Goal: Information Seeking & Learning: Learn about a topic

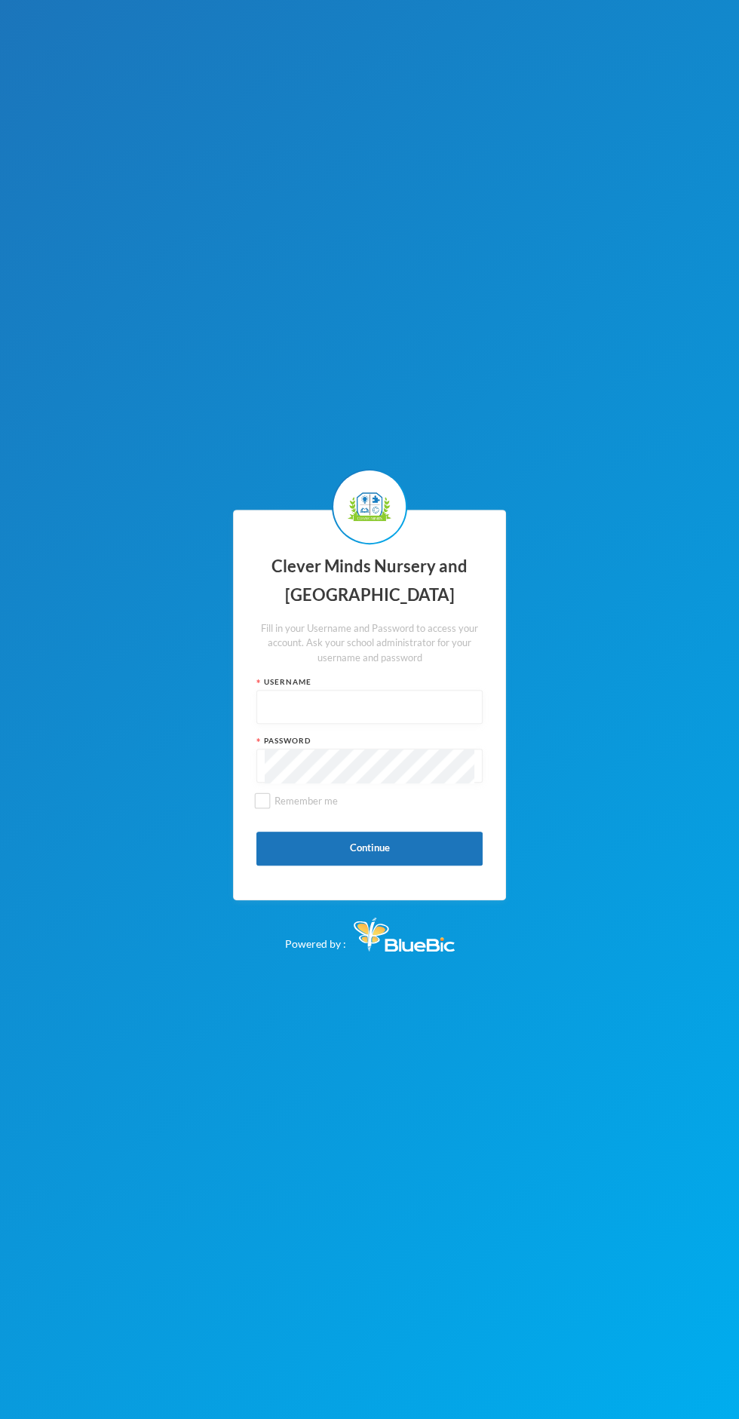
click at [261, 730] on div "Clever Minds Nursery and Primary School Fill in your Username and Password to a…" at bounding box center [369, 705] width 273 height 391
click at [268, 725] on input "text" at bounding box center [370, 708] width 210 height 34
type input "admin"
click at [324, 866] on button "Please wait..." at bounding box center [369, 849] width 226 height 34
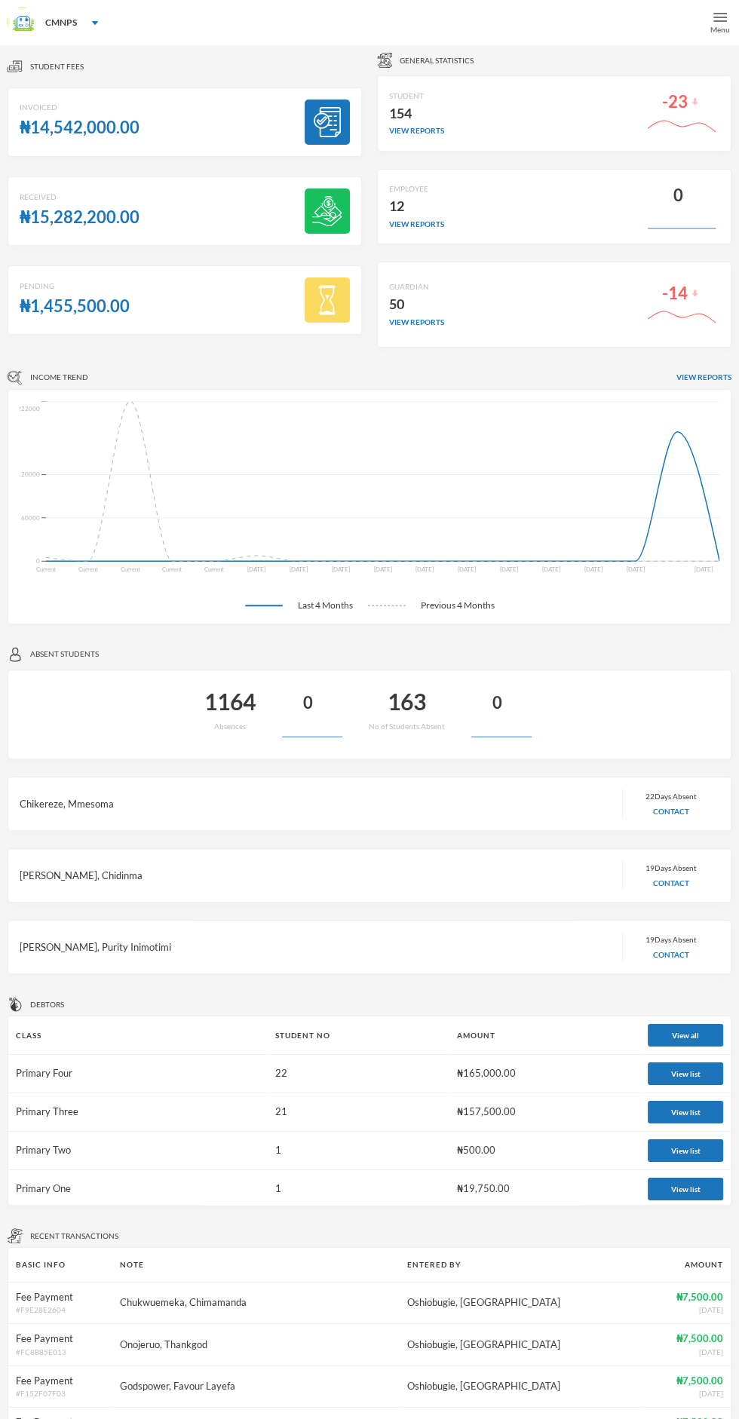
click at [719, 29] on div "Menu" at bounding box center [720, 29] width 20 height 11
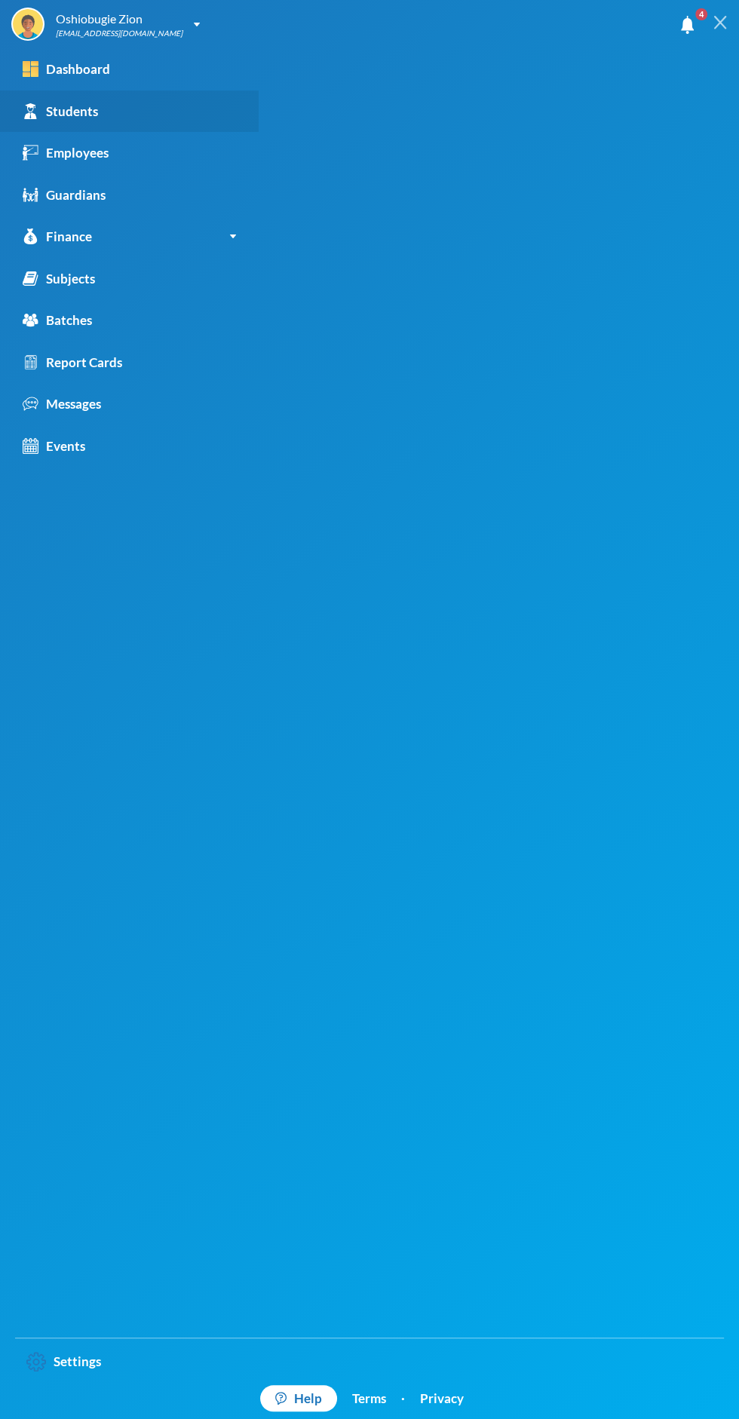
click at [140, 109] on link "Students" at bounding box center [129, 111] width 259 height 42
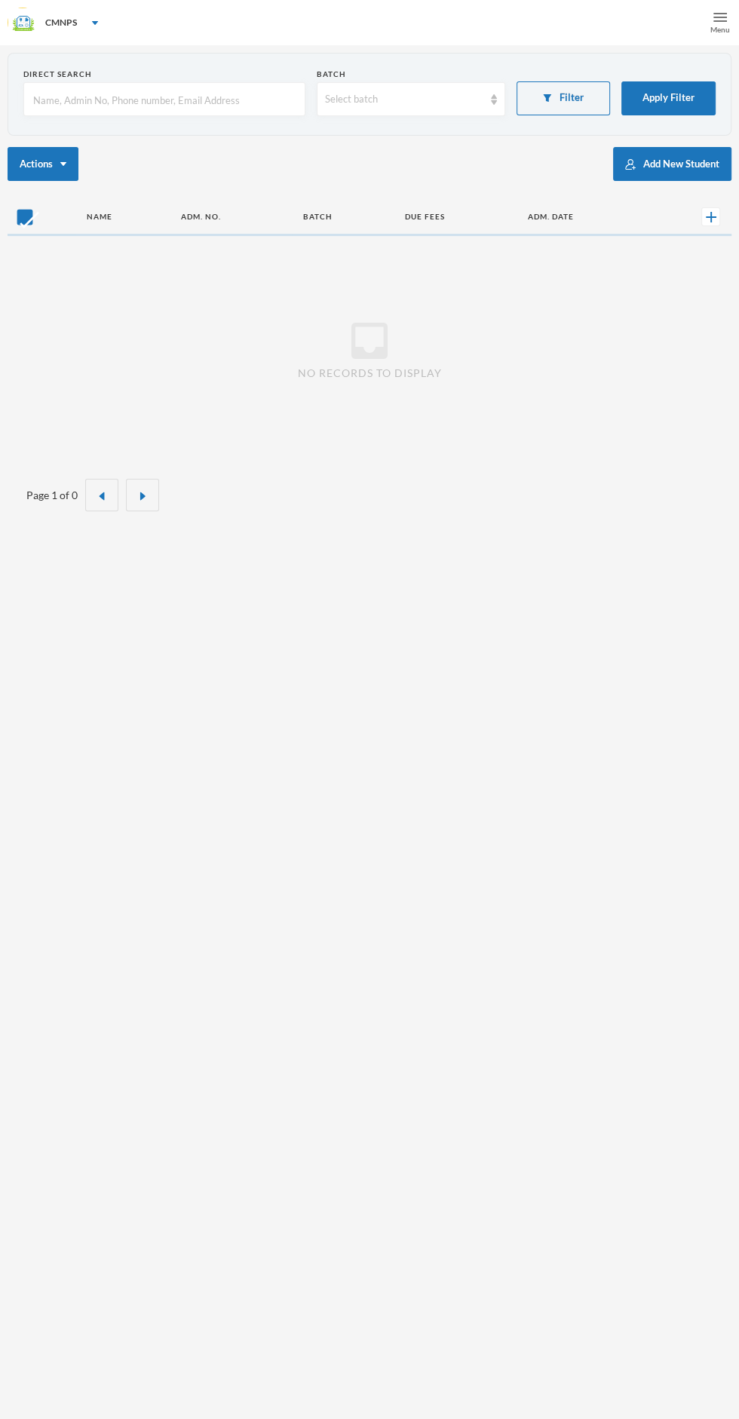
checkbox input "false"
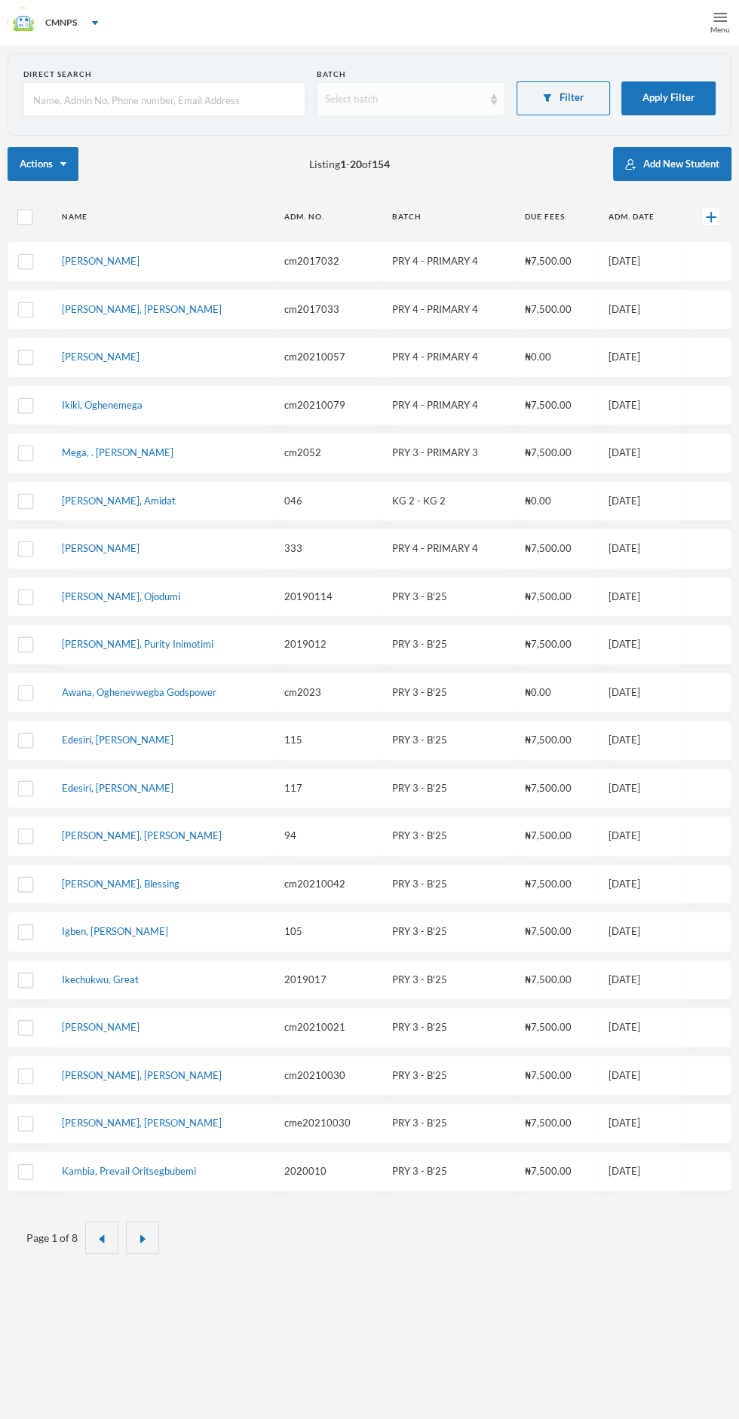
click at [466, 104] on div "Select batch" at bounding box center [404, 99] width 158 height 15
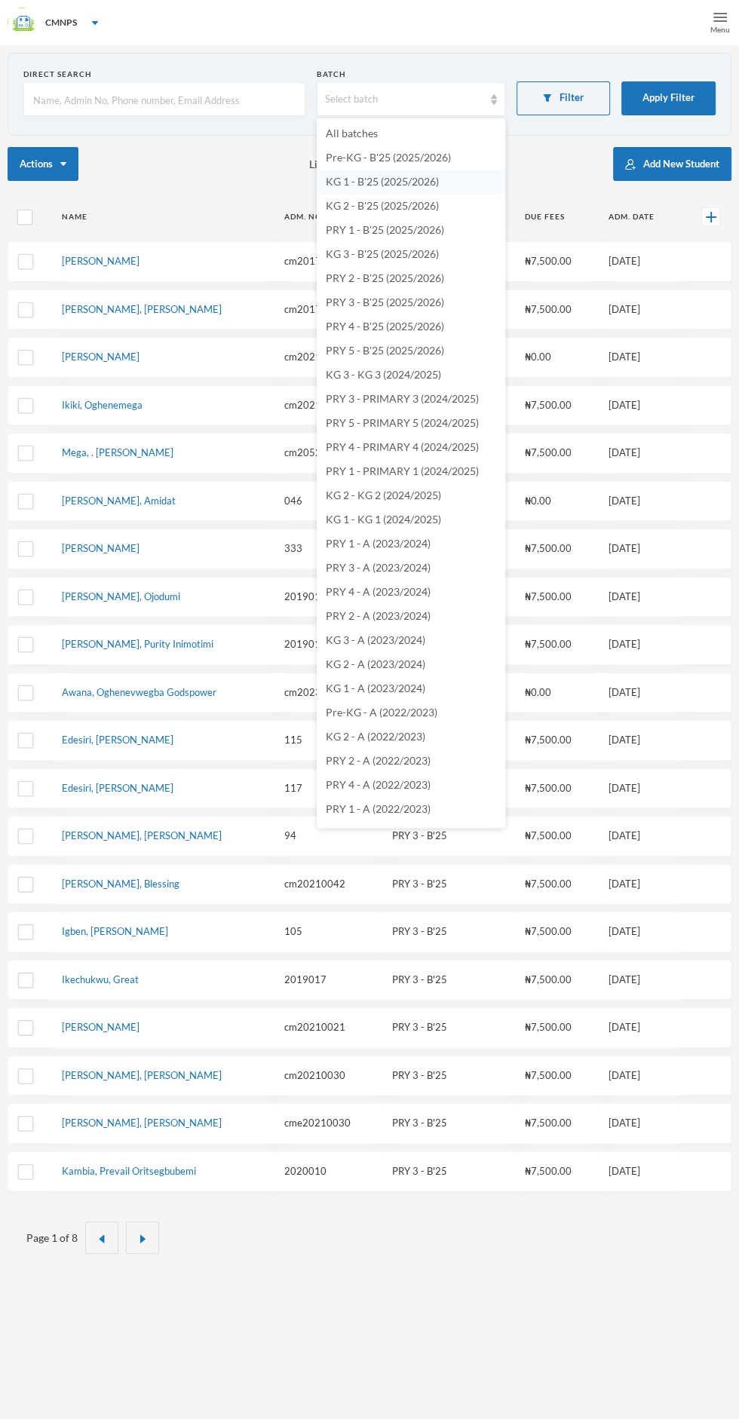
click at [424, 175] on span "KG 1 - B'25 (2025/2026)" at bounding box center [382, 181] width 113 height 13
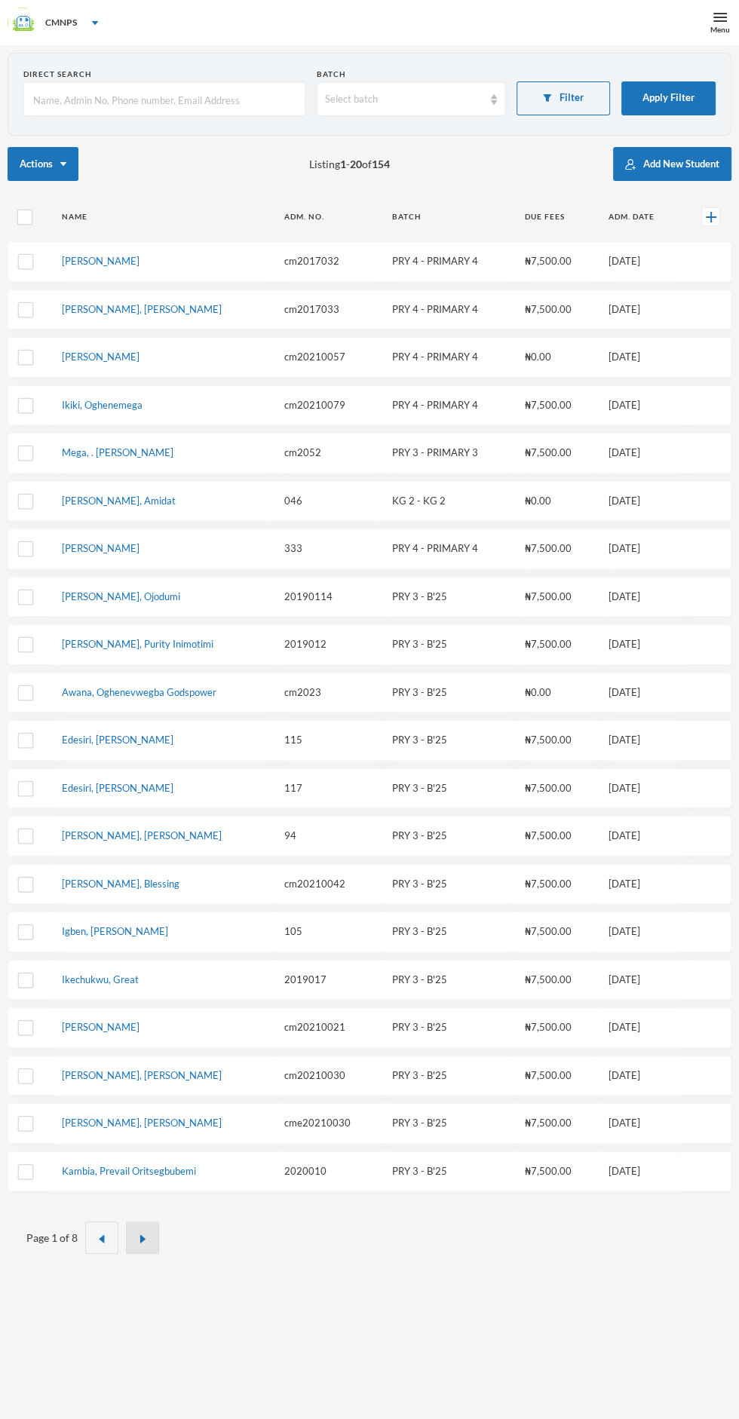
click at [147, 1222] on button "button" at bounding box center [142, 1238] width 33 height 32
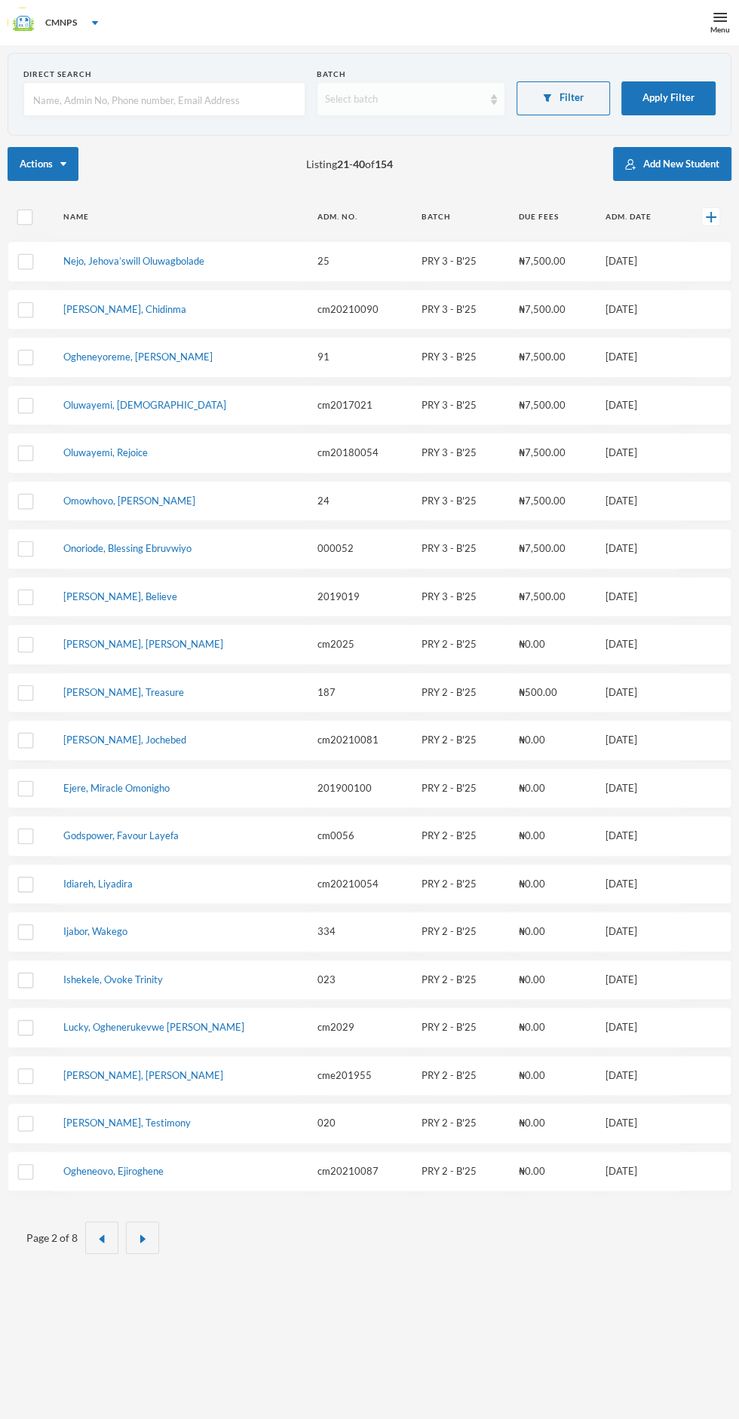
click at [454, 95] on div "Select batch" at bounding box center [404, 99] width 158 height 15
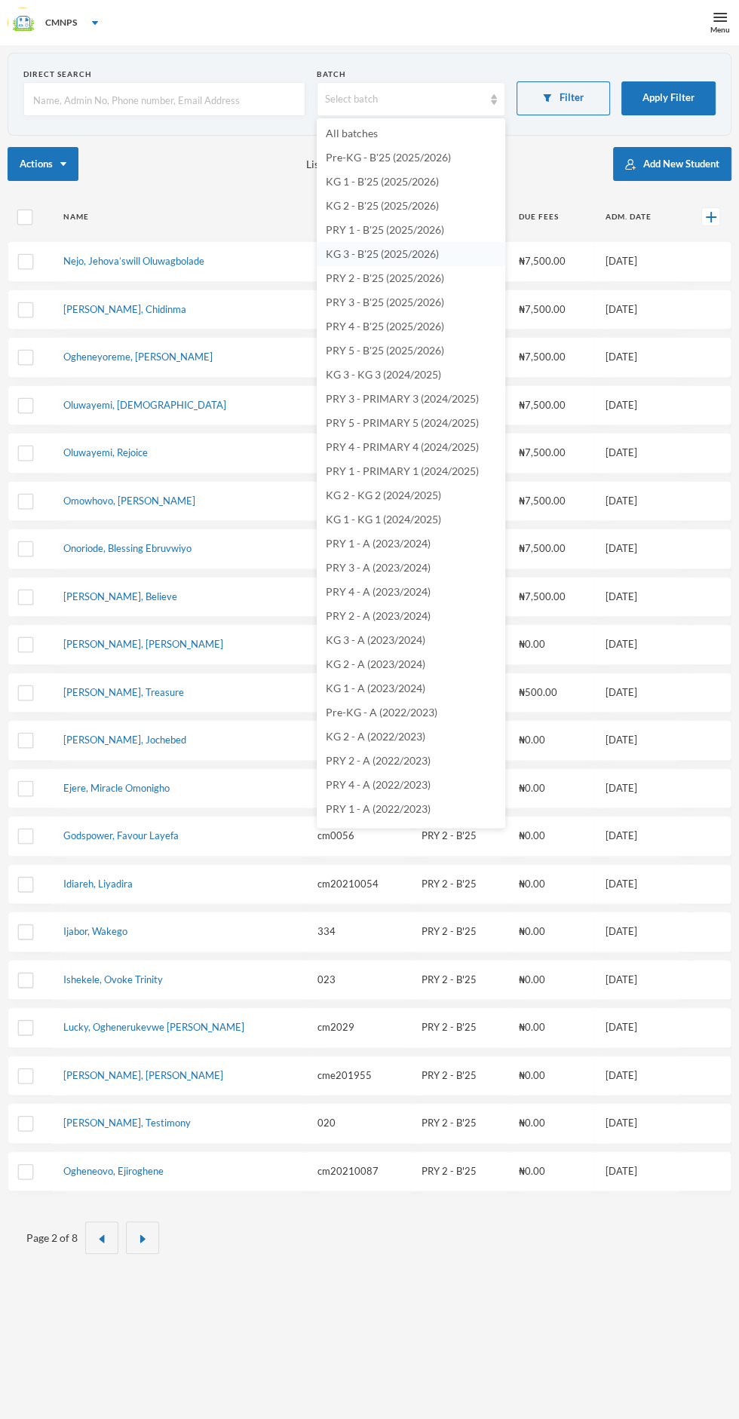
click at [434, 265] on li "KG 3 - B'25 (2025/2026)" at bounding box center [411, 254] width 189 height 24
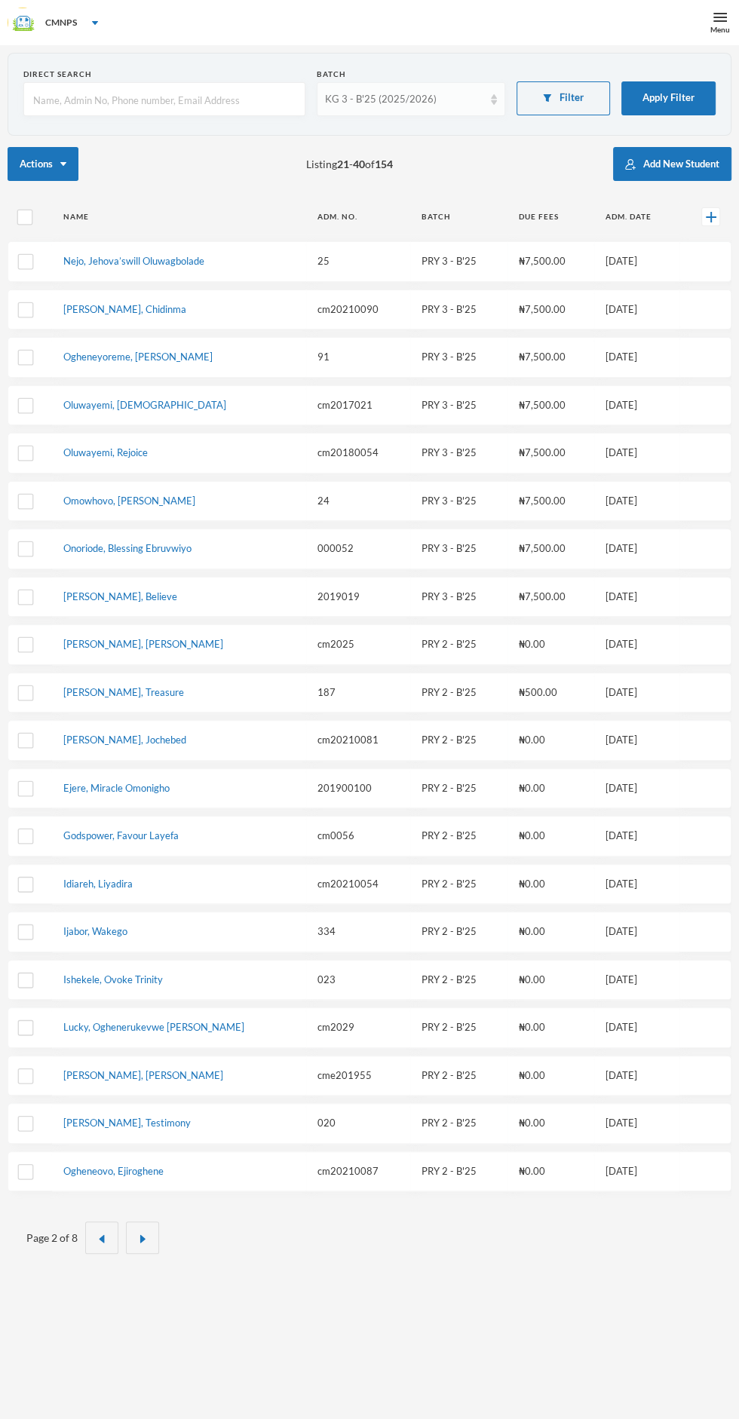
click at [473, 94] on div "KG 3 - B'25 (2025/2026)" at bounding box center [404, 99] width 158 height 15
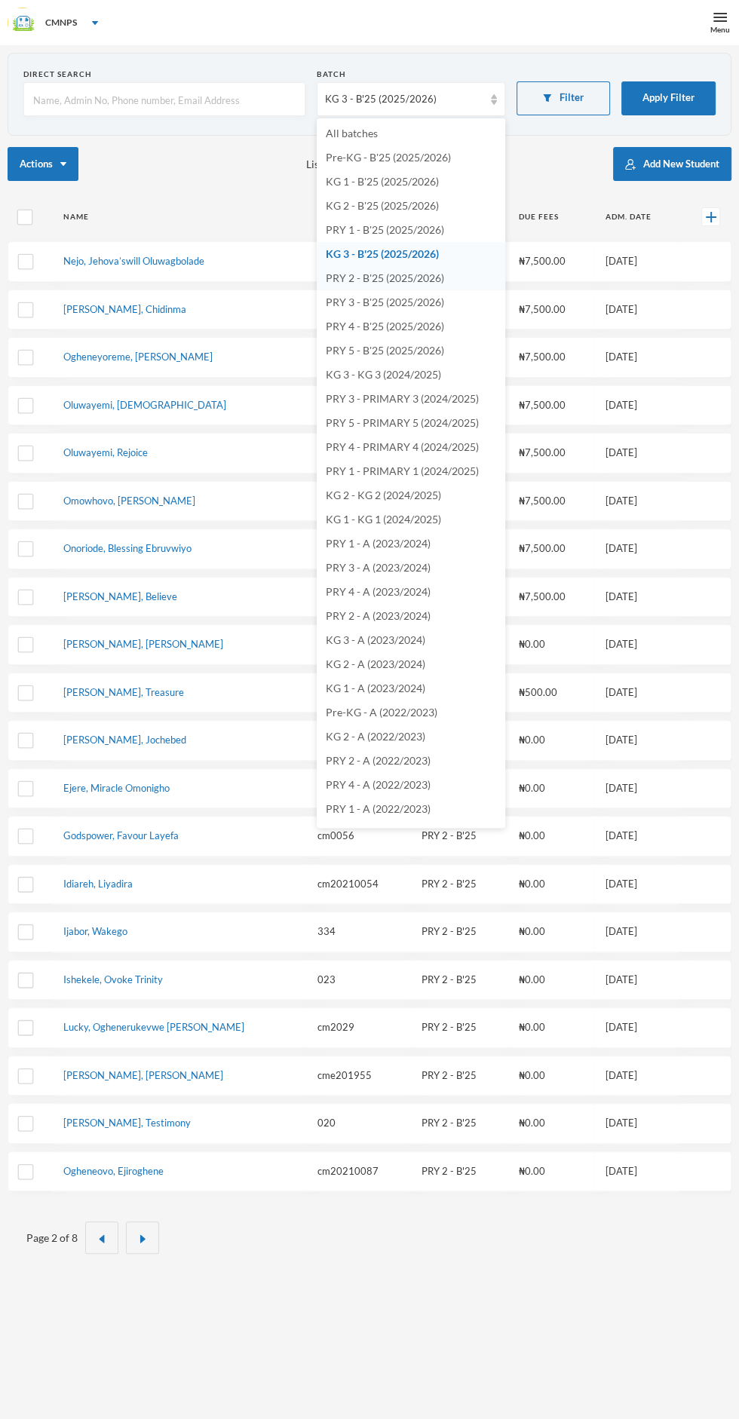
click at [401, 284] on span "PRY 2 - B'25 (2025/2026)" at bounding box center [385, 277] width 118 height 13
click at [429, 280] on span "PRY 2 - B'25 (2025/2026)" at bounding box center [385, 277] width 118 height 13
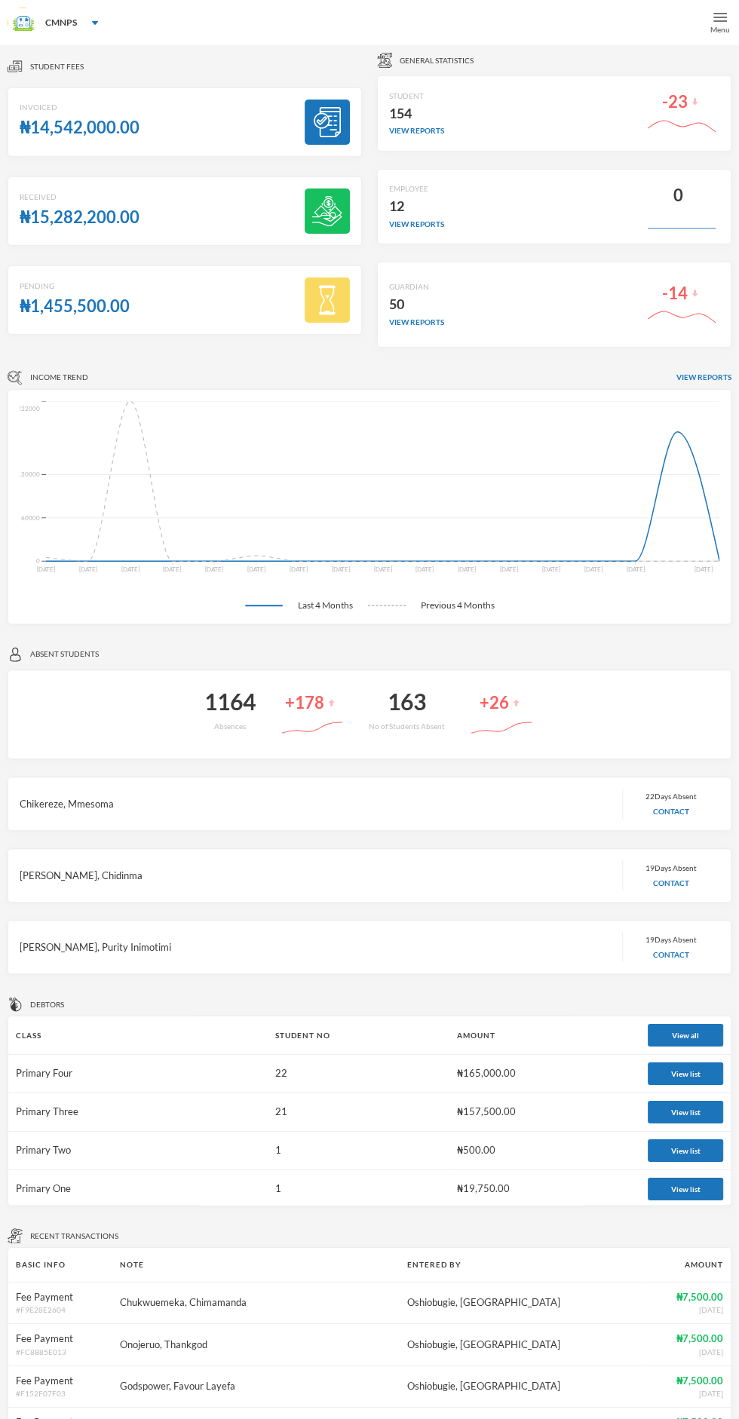
click at [702, 21] on div "Menu" at bounding box center [720, 22] width 38 height 45
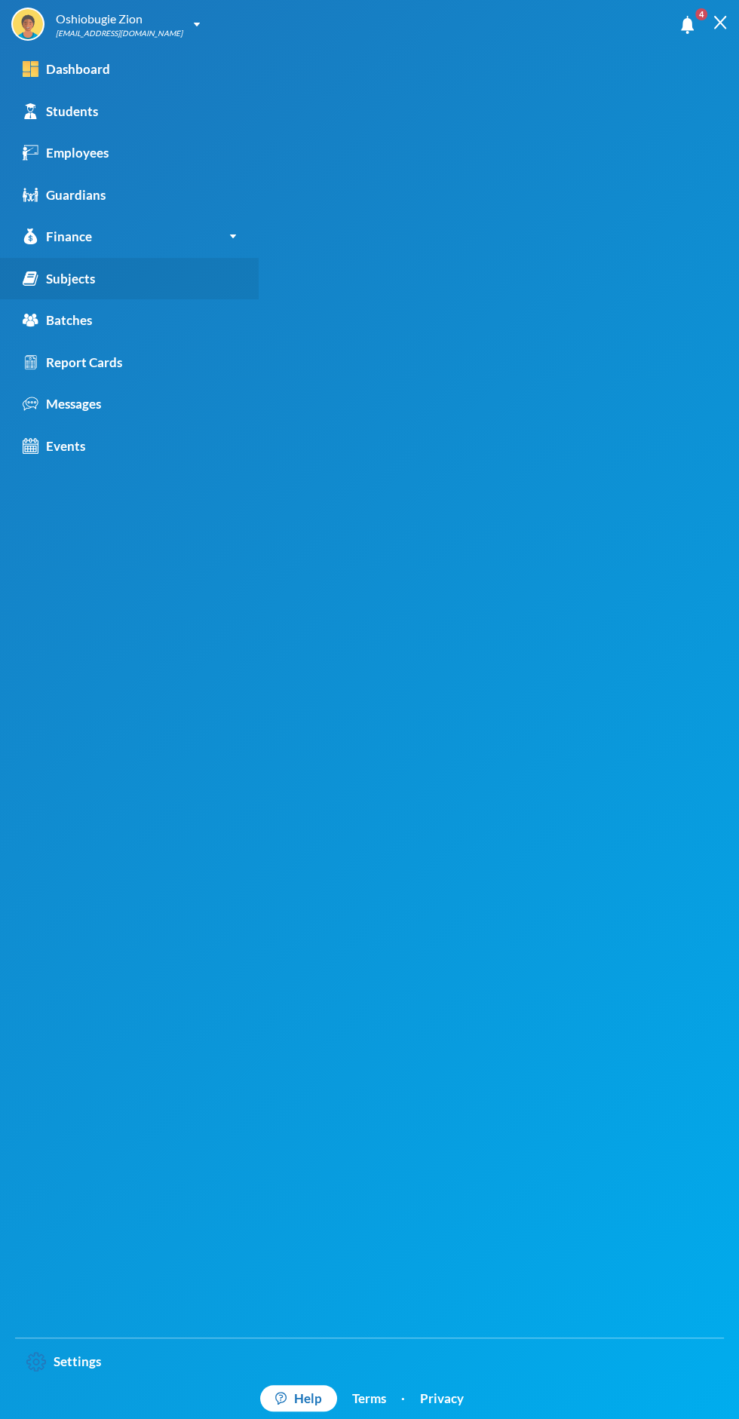
click at [125, 283] on link "Subjects" at bounding box center [129, 279] width 259 height 42
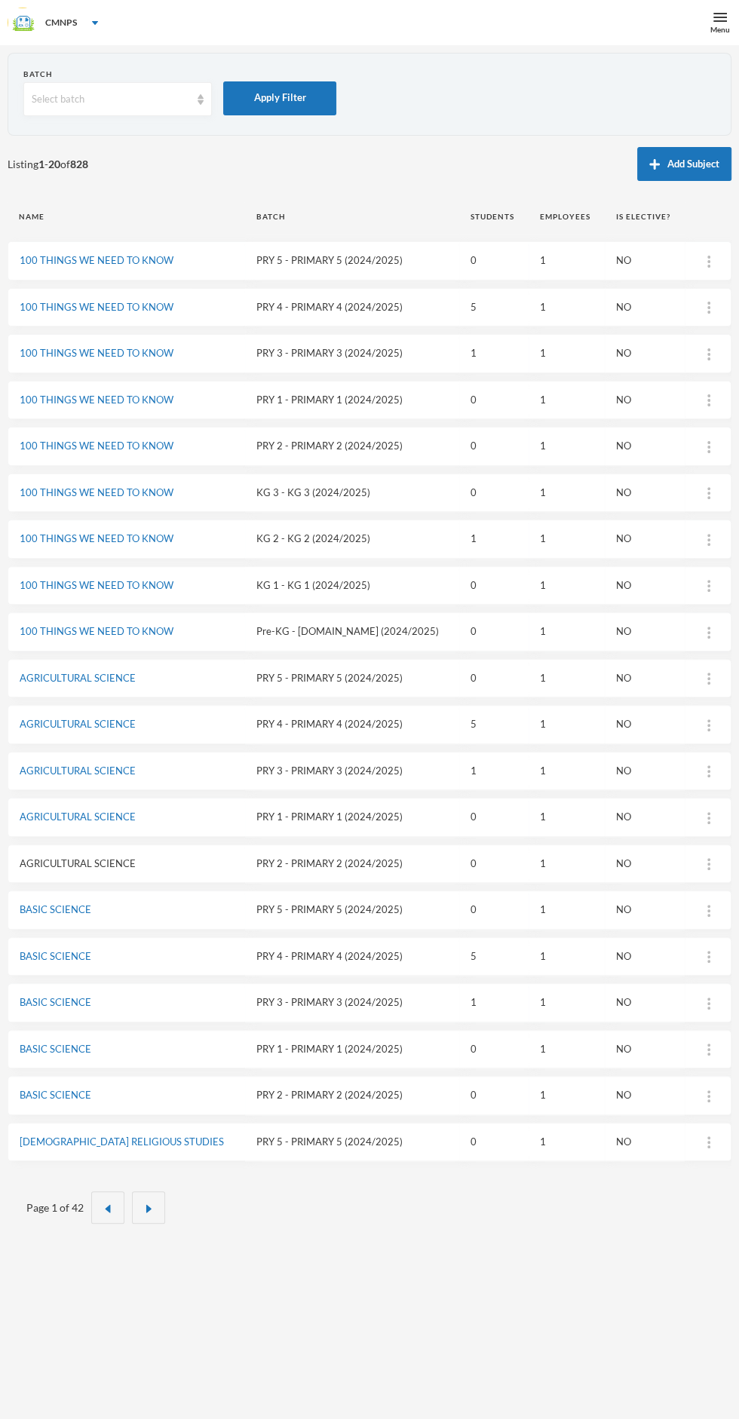
click at [82, 857] on link "AGRICULTURAL SCIENCE" at bounding box center [78, 863] width 116 height 12
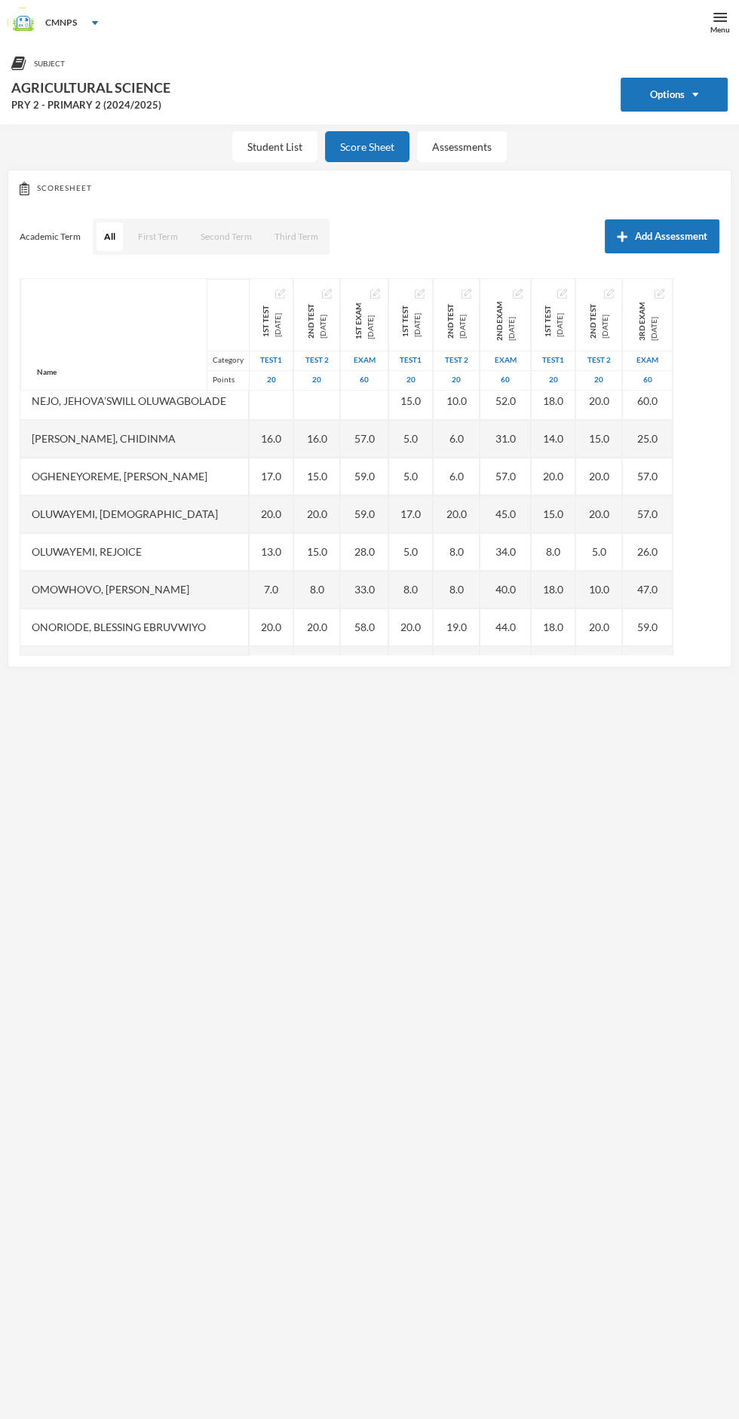
scroll to position [527, 0]
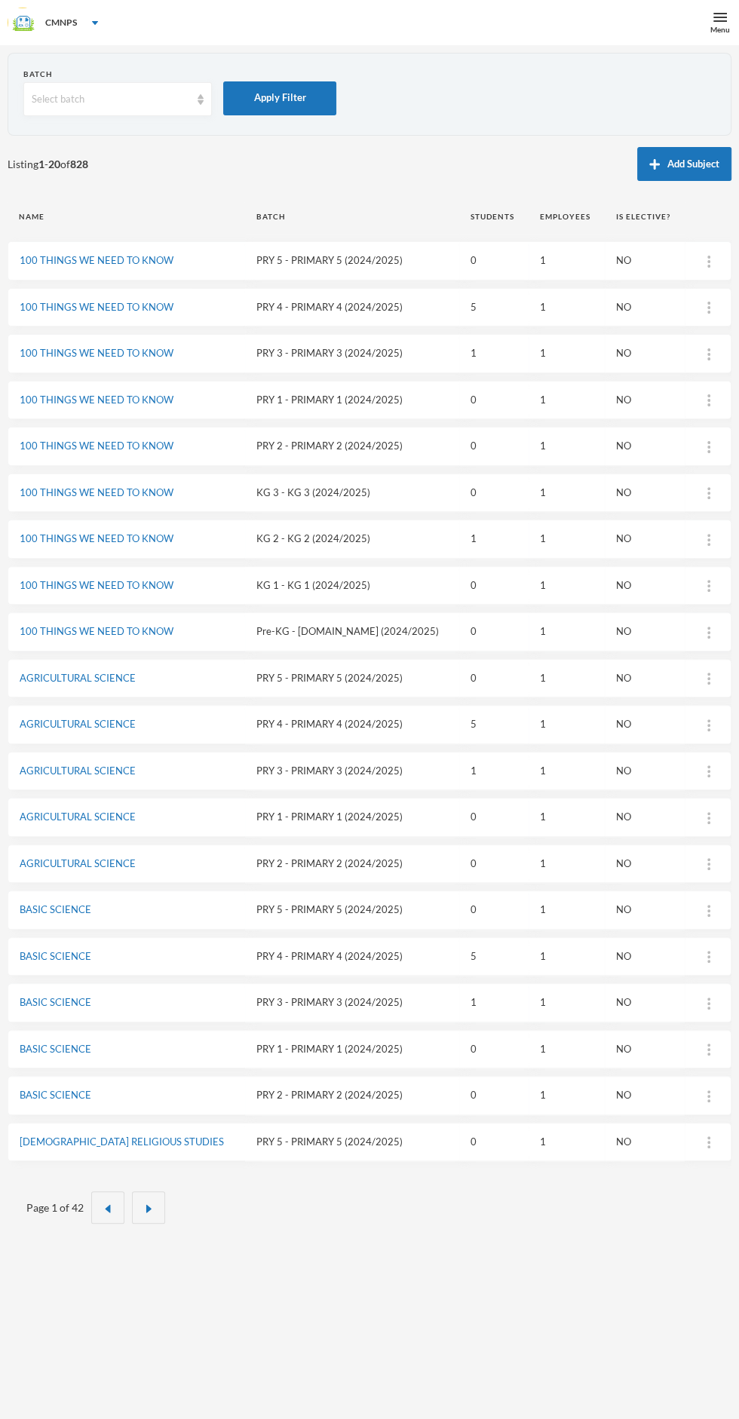
click at [289, 534] on td "KG 2 - KG 2 (2024/2025)" at bounding box center [352, 539] width 214 height 39
click at [87, 539] on link "100 THINGS WE NEED TO KNOW" at bounding box center [97, 538] width 154 height 12
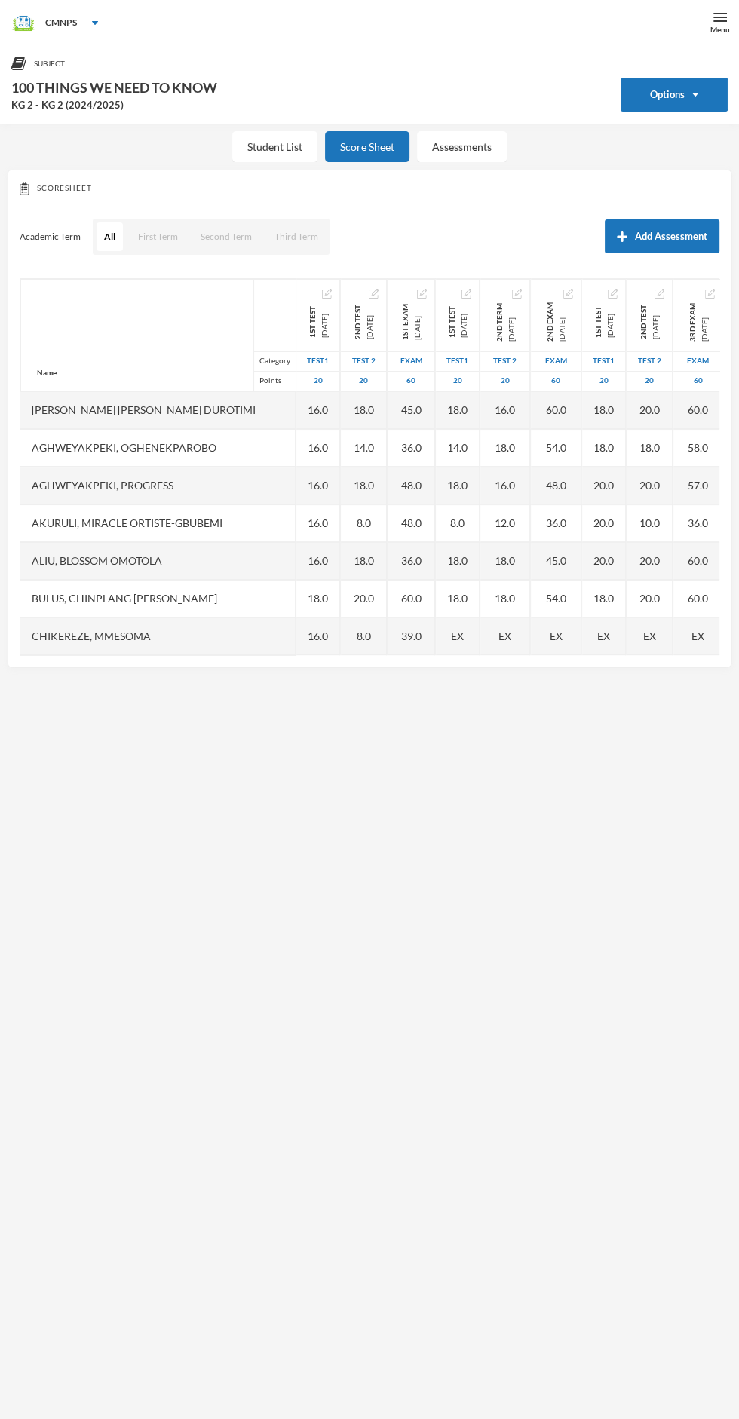
click at [554, 803] on div "Subject Options 100 THINGS WE NEED TO KNOW KG 2 - KG 2 (2024/2025) Student List…" at bounding box center [369, 754] width 739 height 1419
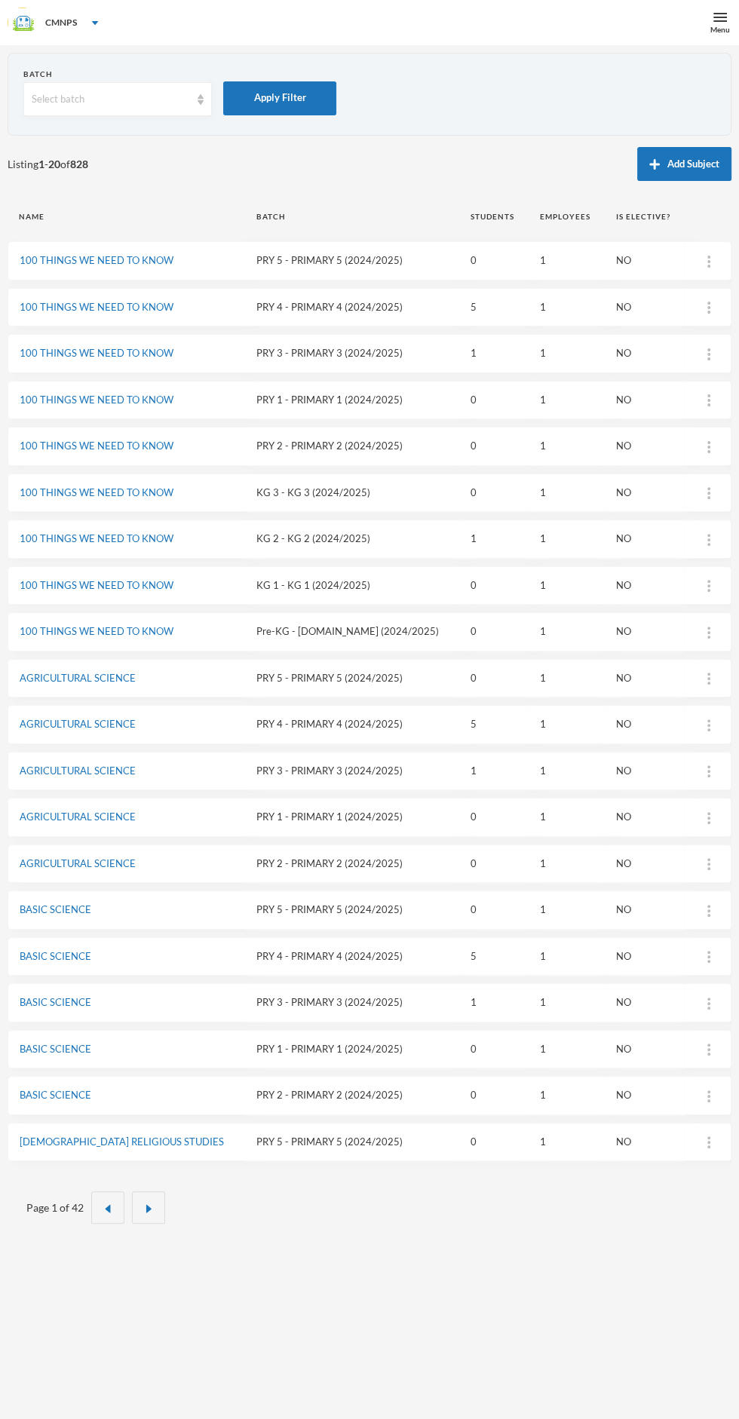
click at [268, 582] on td "KG 1 - KG 1 (2024/2025)" at bounding box center [352, 585] width 214 height 39
click at [115, 584] on link "100 THINGS WE NEED TO KNOW" at bounding box center [97, 585] width 154 height 12
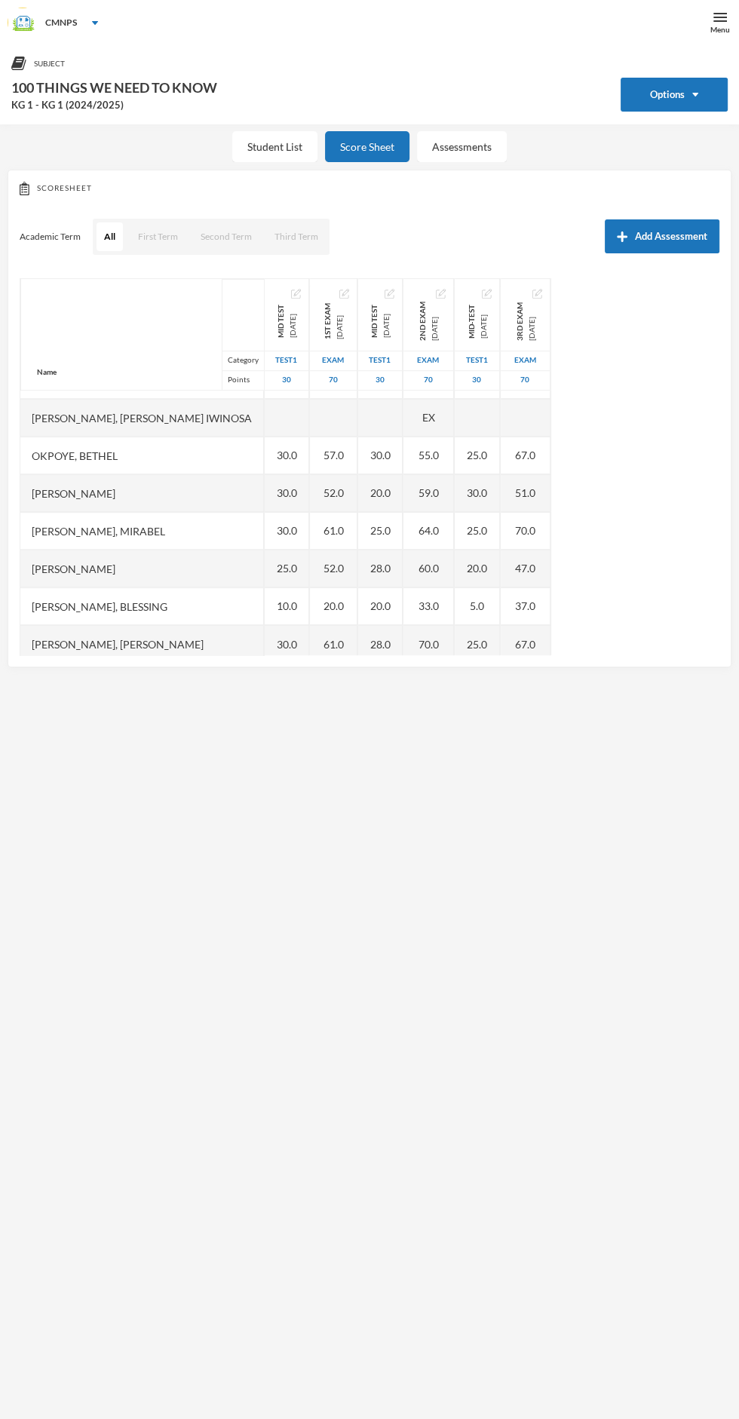
scroll to position [678, 0]
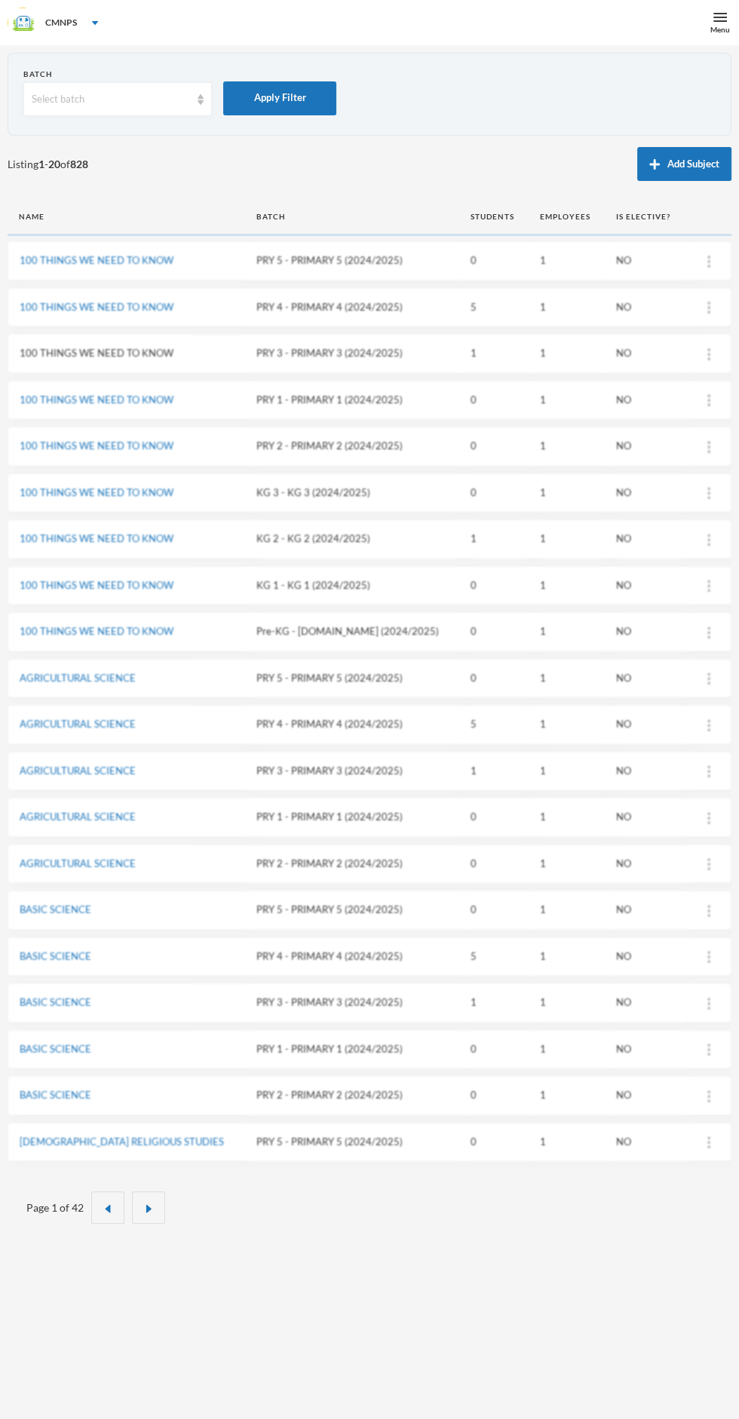
click at [114, 351] on link "100 THINGS WE NEED TO KNOW" at bounding box center [97, 353] width 154 height 12
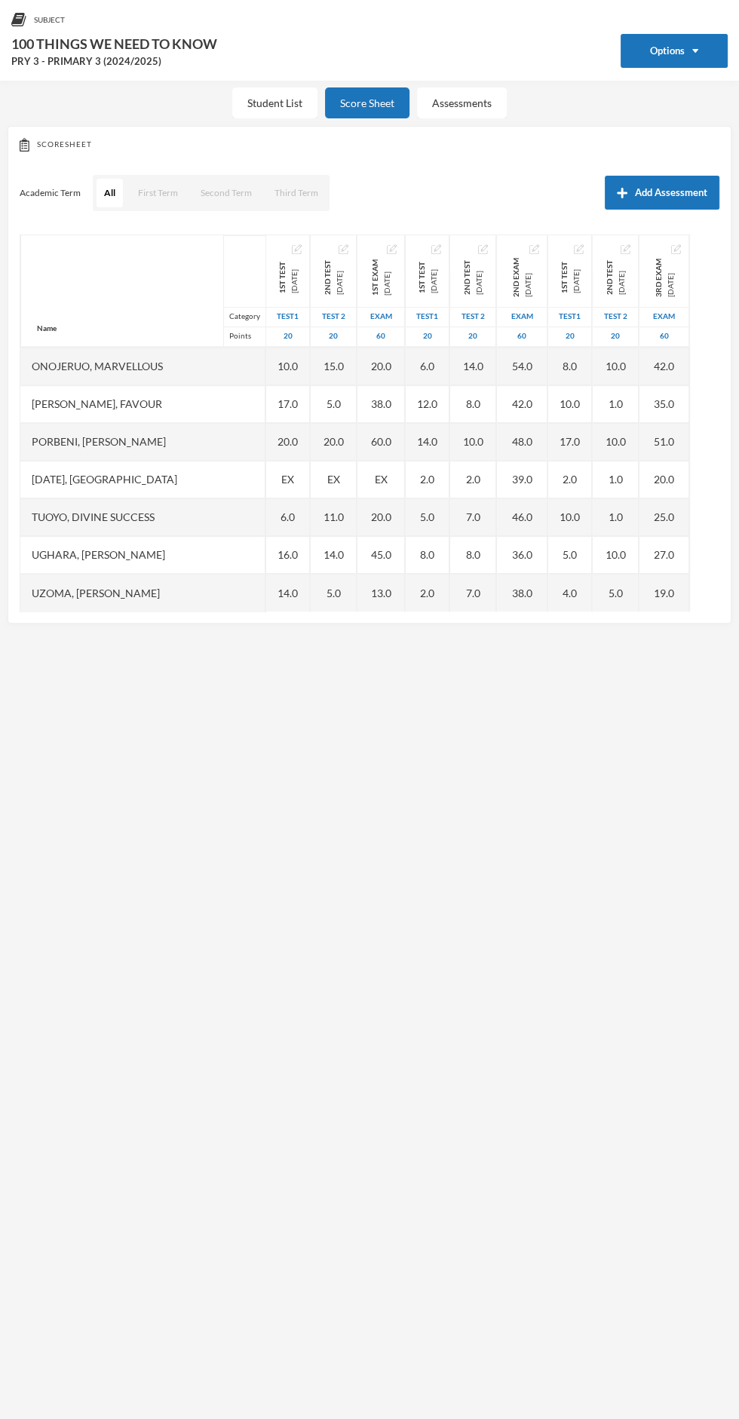
scroll to position [44, 0]
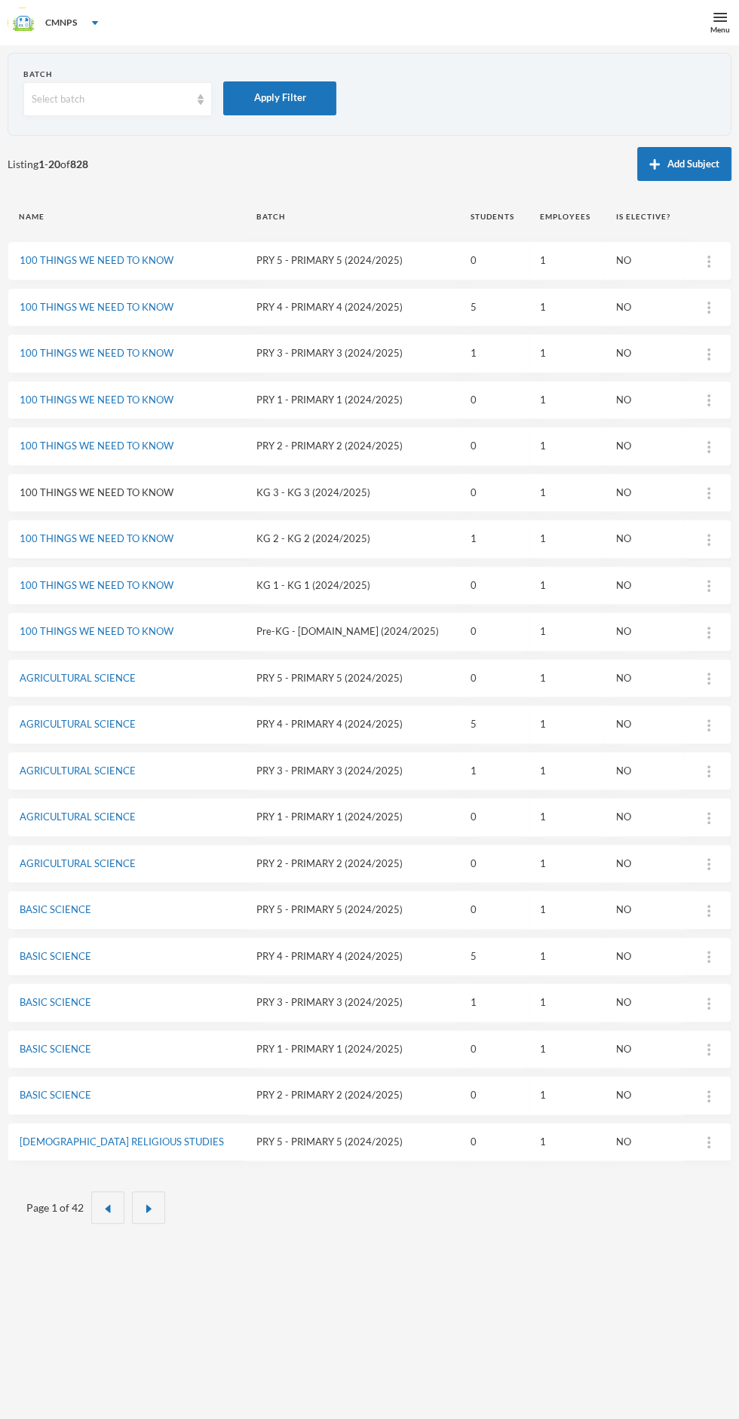
click at [124, 493] on link "100 THINGS WE NEED TO KNOW" at bounding box center [97, 492] width 154 height 12
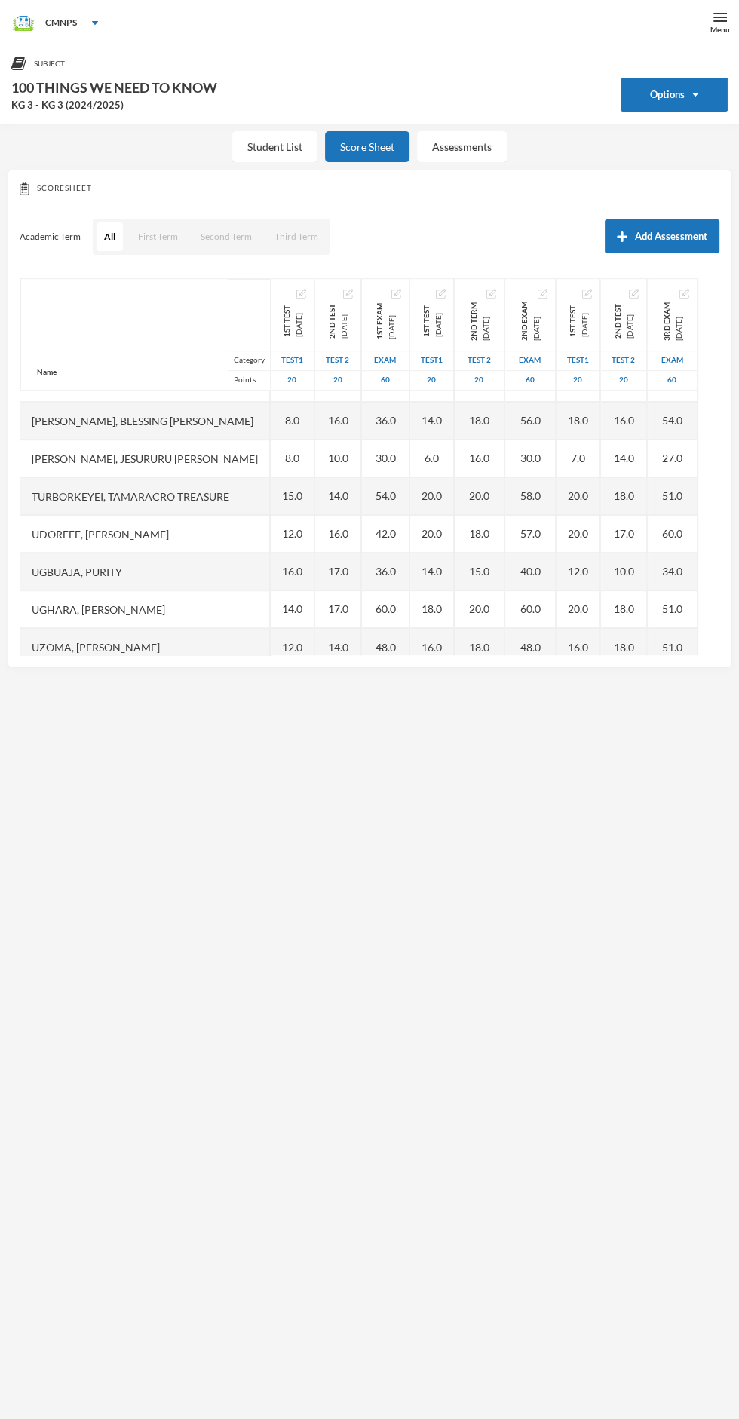
scroll to position [678, 4]
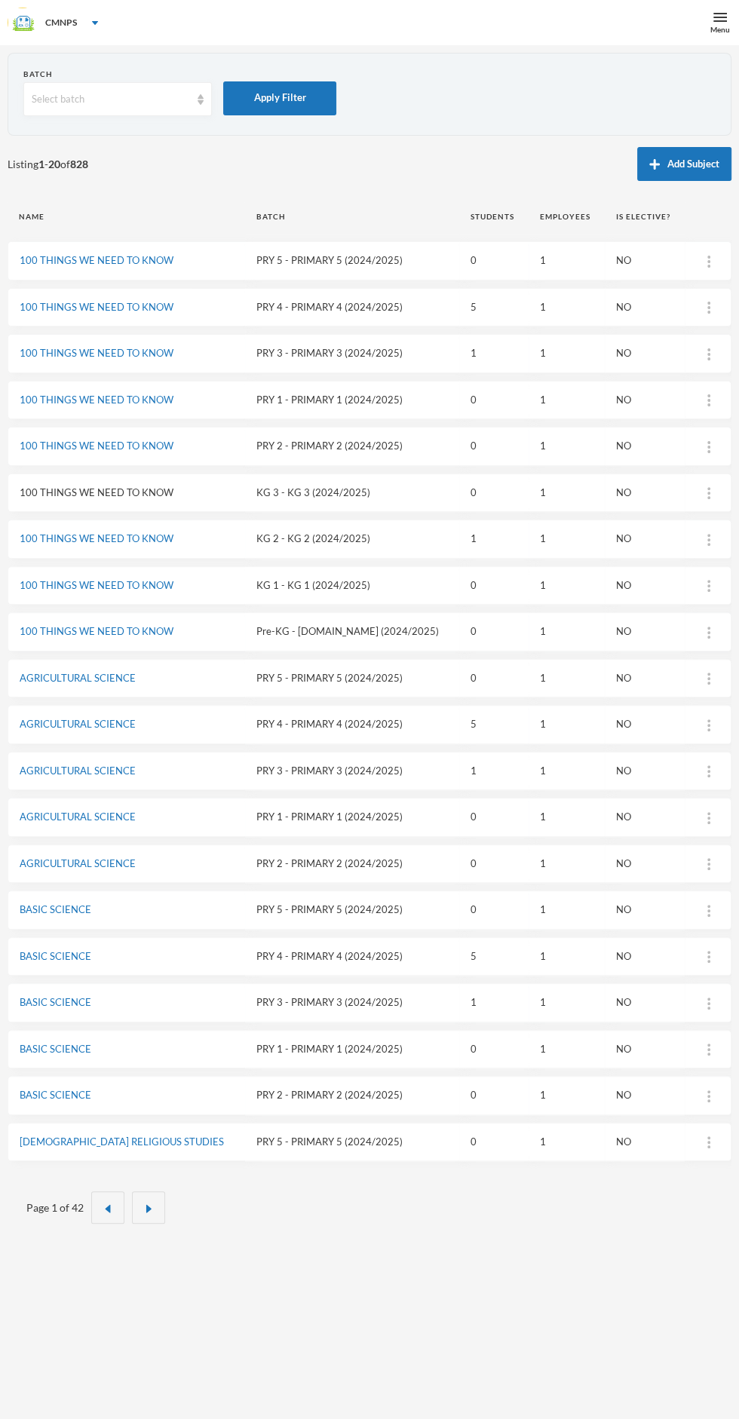
click at [102, 486] on link "100 THINGS WE NEED TO KNOW" at bounding box center [97, 492] width 154 height 12
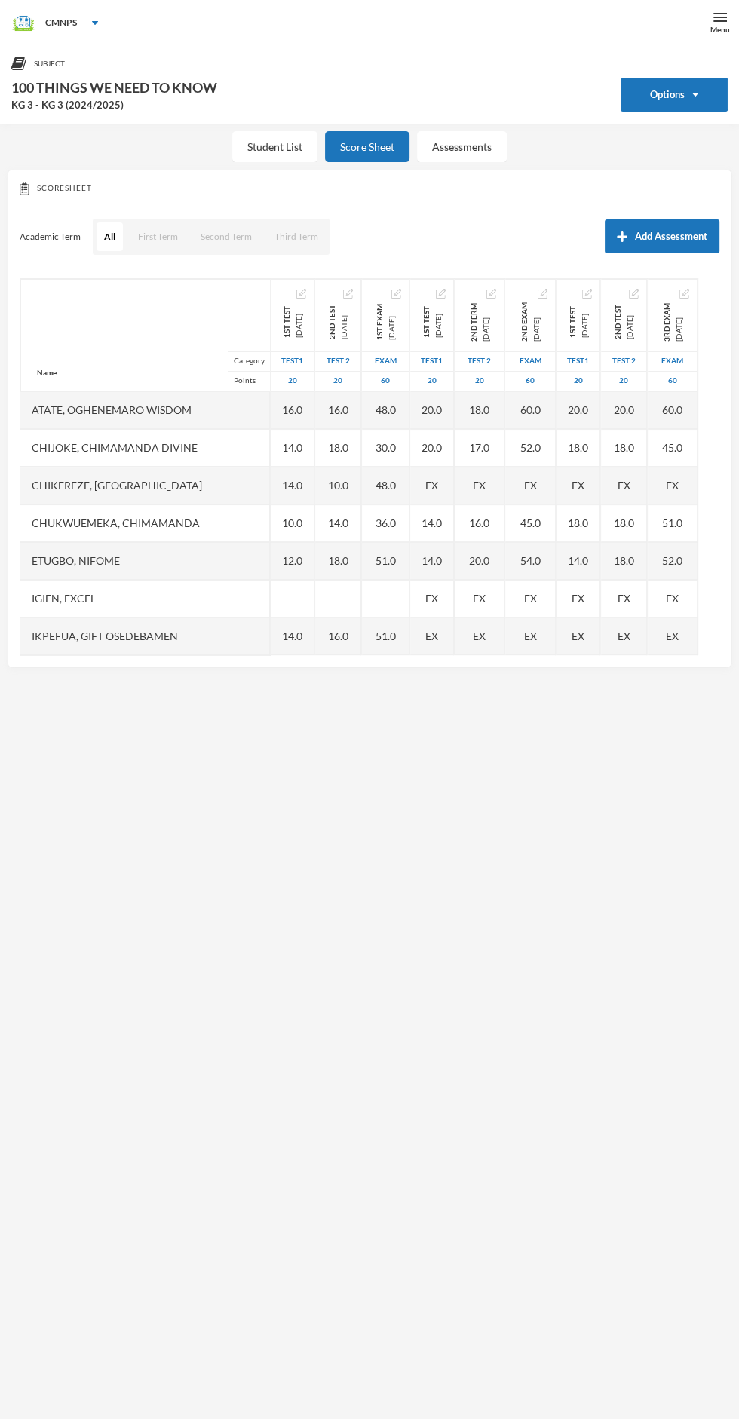
scroll to position [12, 0]
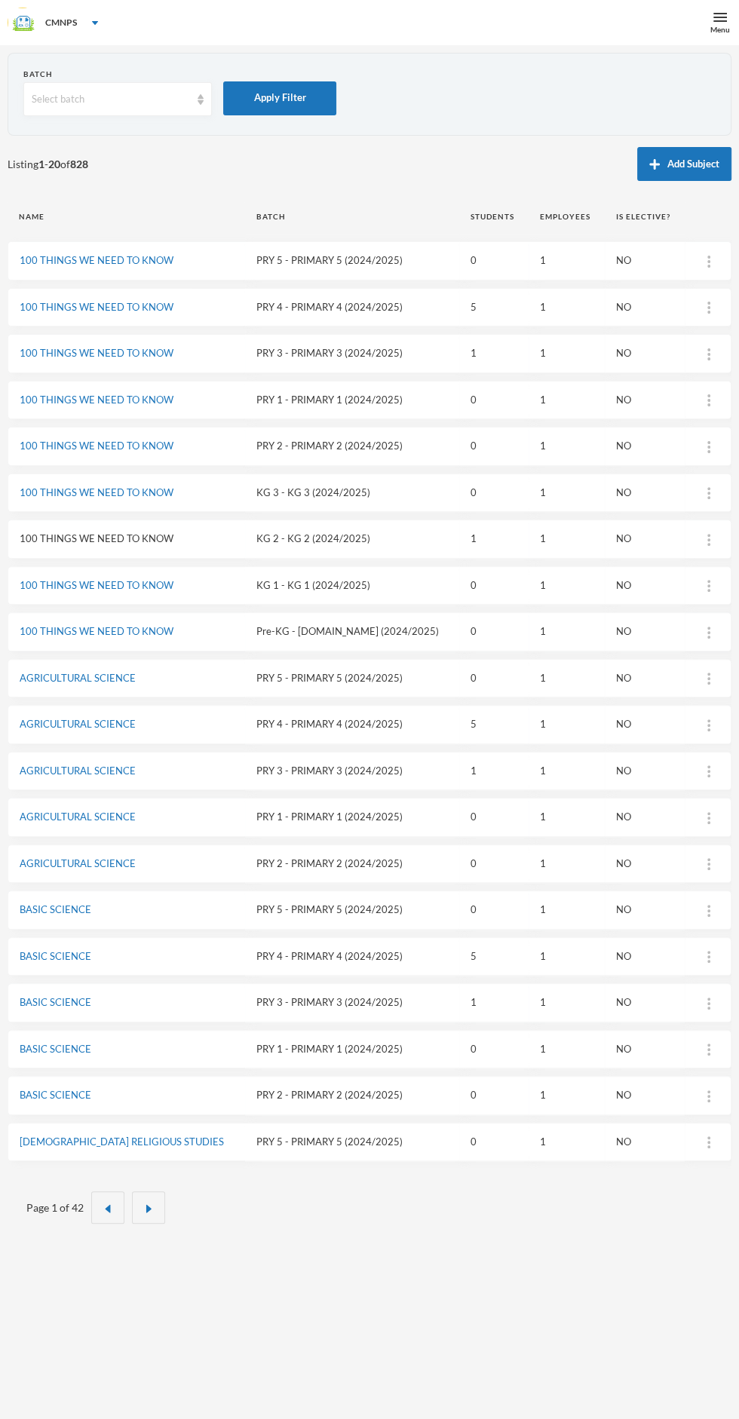
click at [73, 538] on link "100 THINGS WE NEED TO KNOW" at bounding box center [97, 538] width 154 height 12
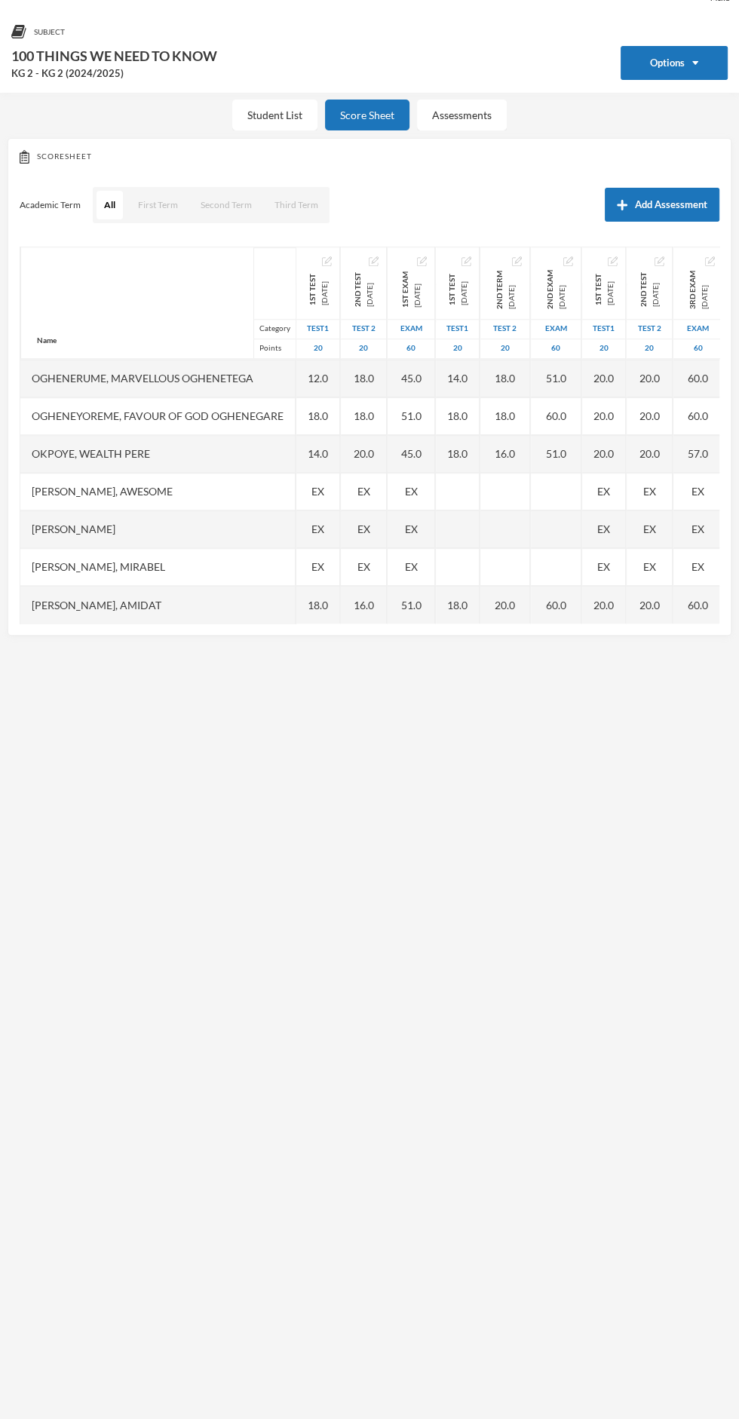
scroll to position [35, 0]
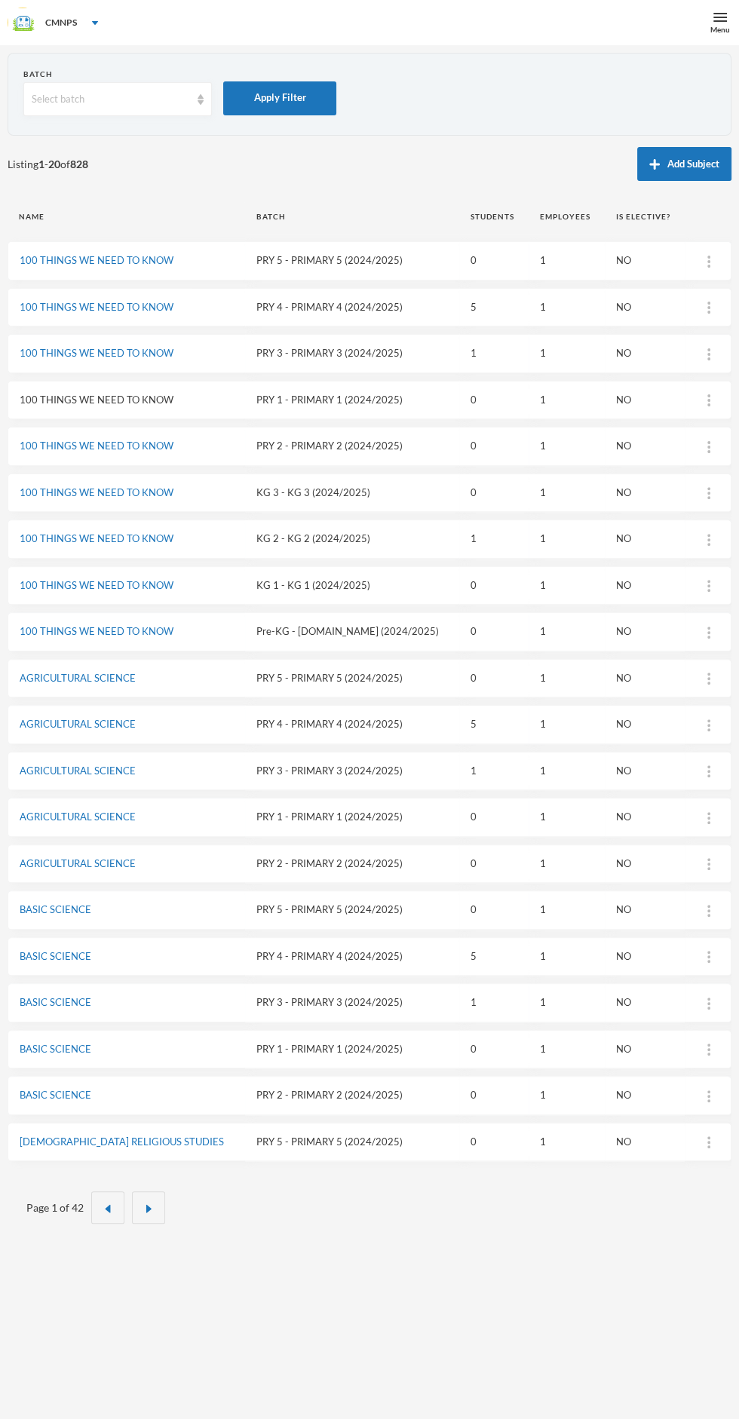
click at [71, 402] on link "100 THINGS WE NEED TO KNOW" at bounding box center [97, 400] width 154 height 12
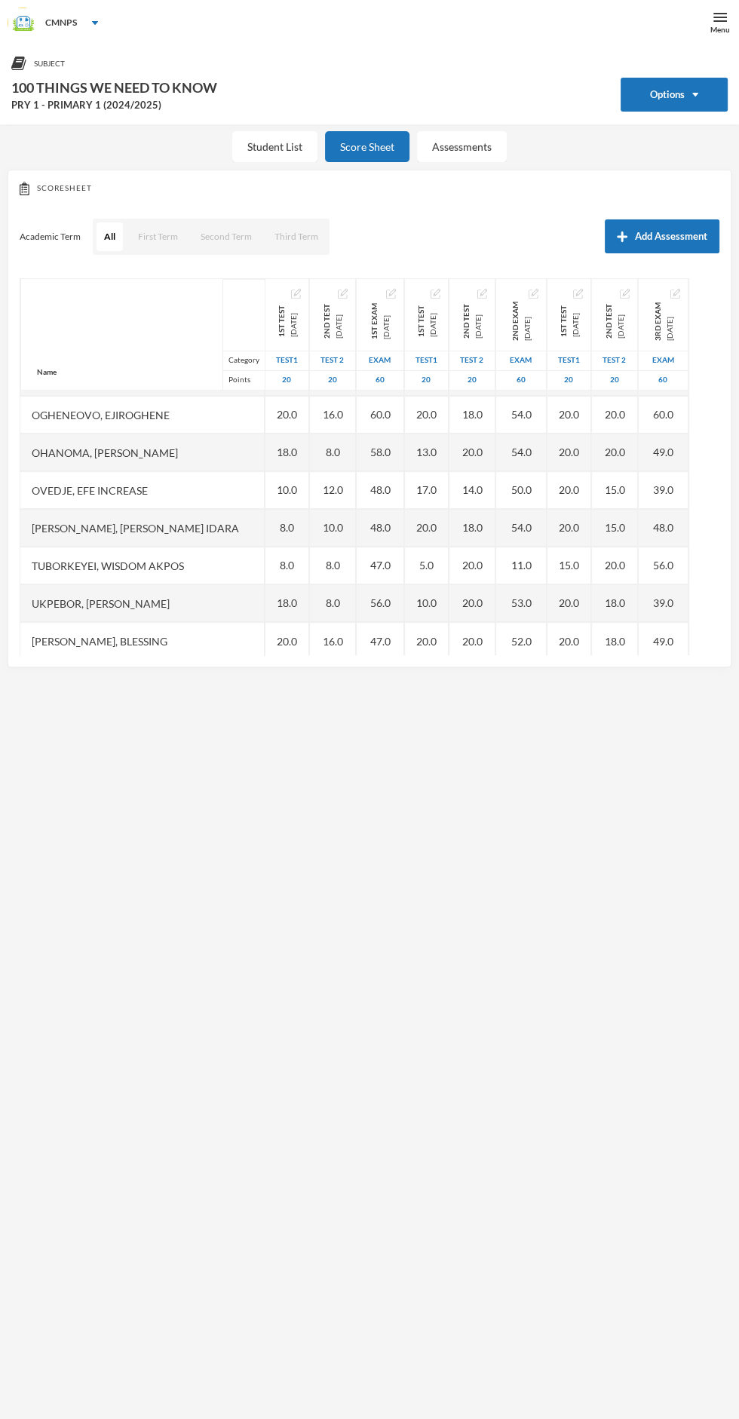
scroll to position [414, 0]
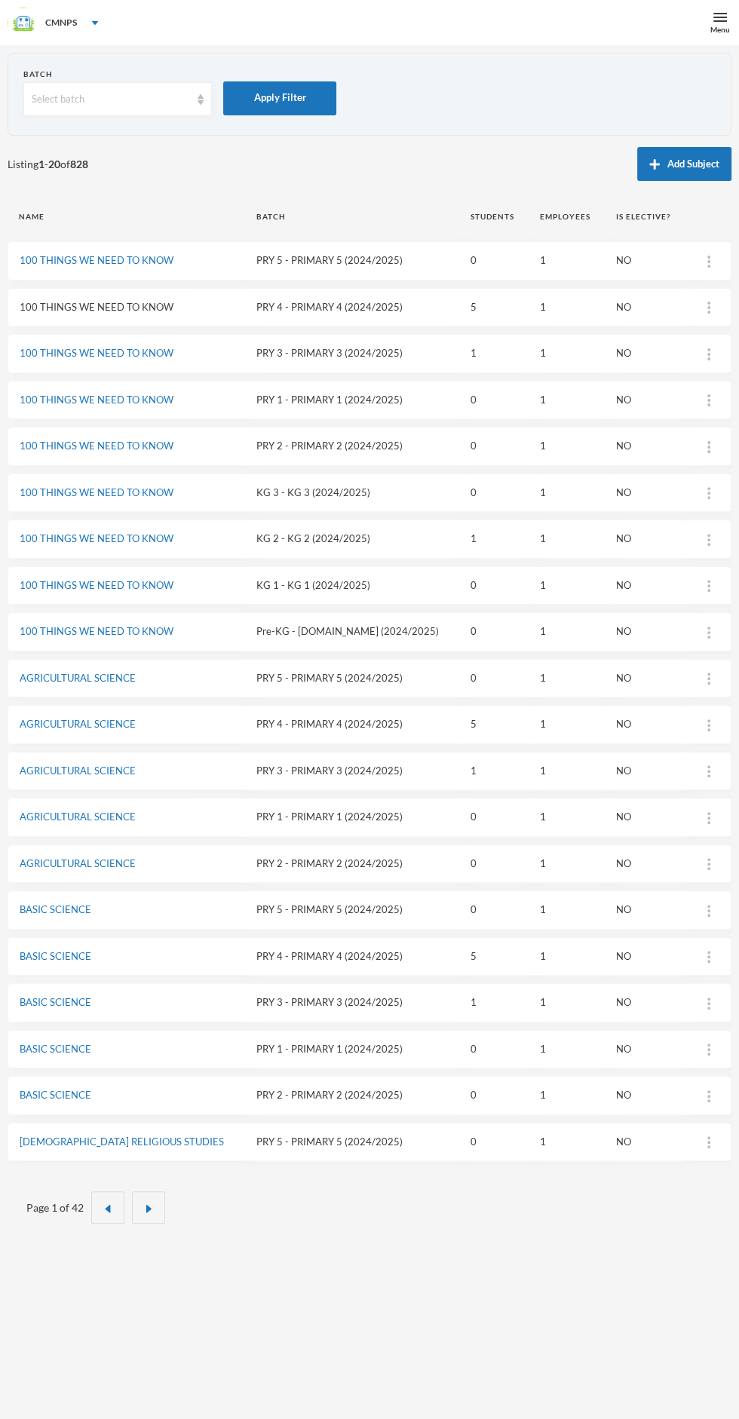
click at [124, 307] on link "100 THINGS WE NEED TO KNOW" at bounding box center [97, 307] width 154 height 12
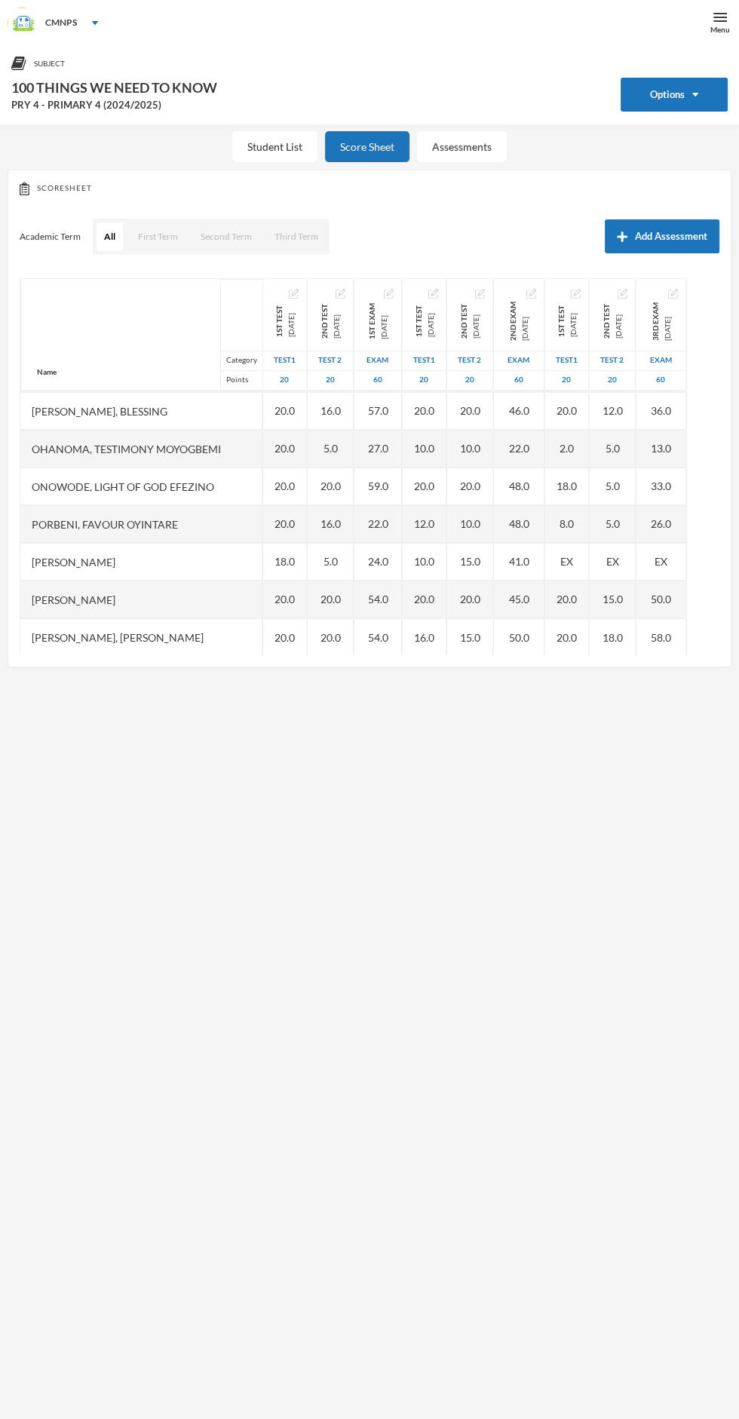
scroll to position [323, 0]
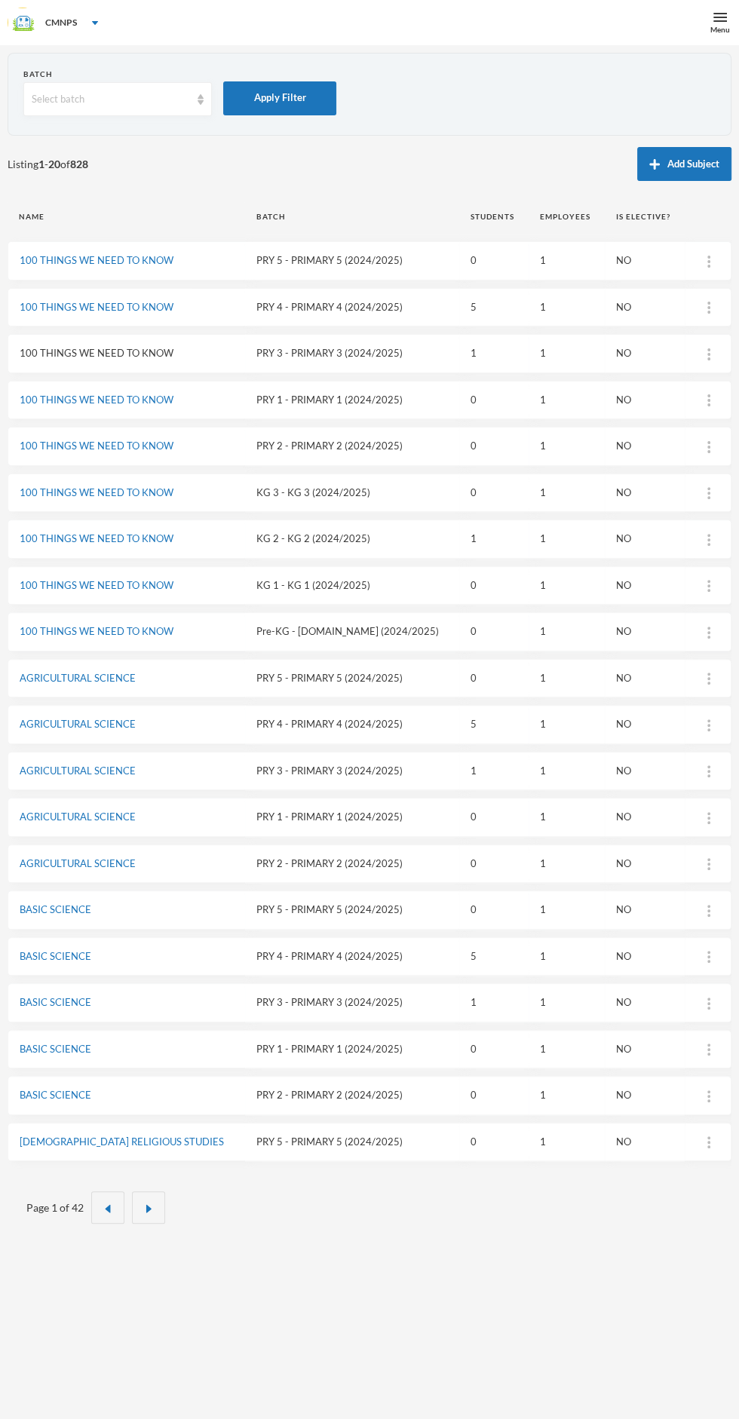
click at [71, 351] on link "100 THINGS WE NEED TO KNOW" at bounding box center [97, 353] width 154 height 12
click at [87, 305] on link "100 THINGS WE NEED TO KNOW" at bounding box center [97, 307] width 154 height 12
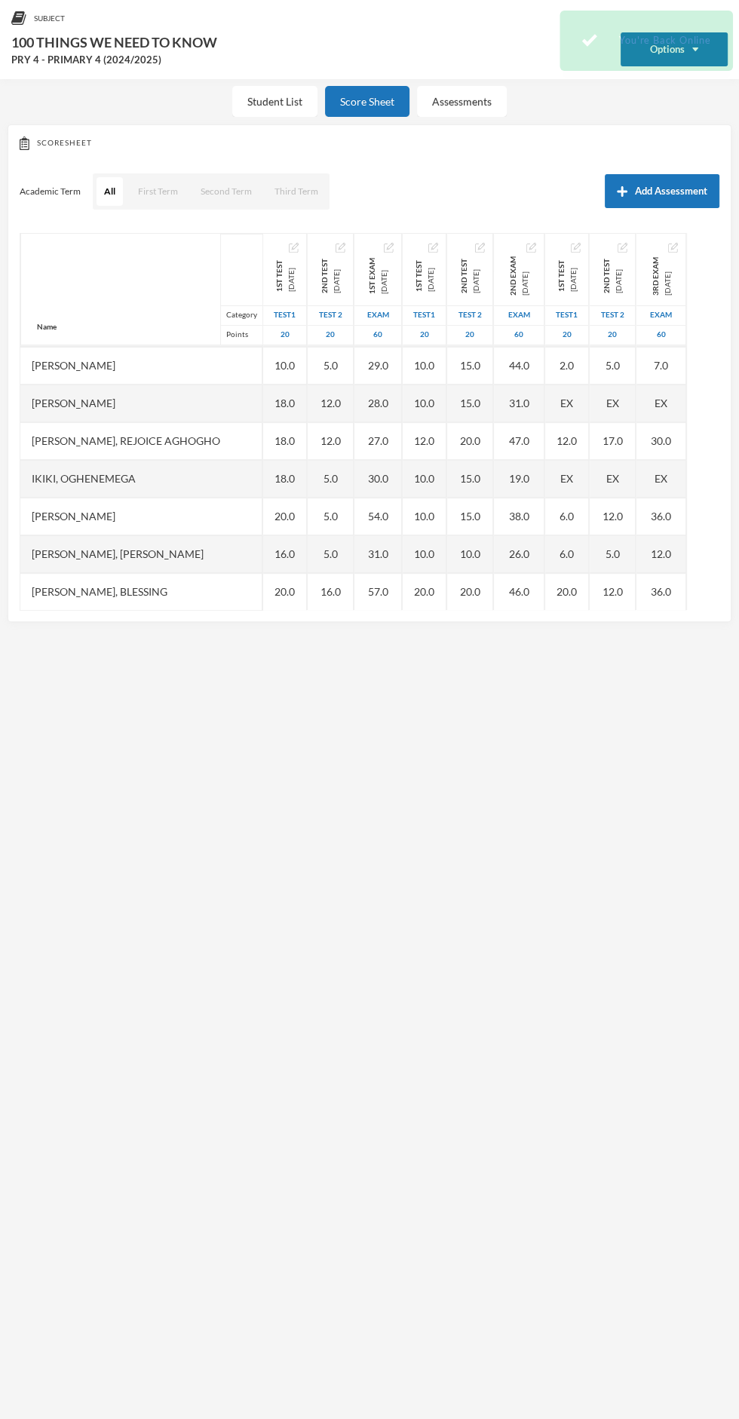
scroll to position [130, 0]
